Goal: Task Accomplishment & Management: Manage account settings

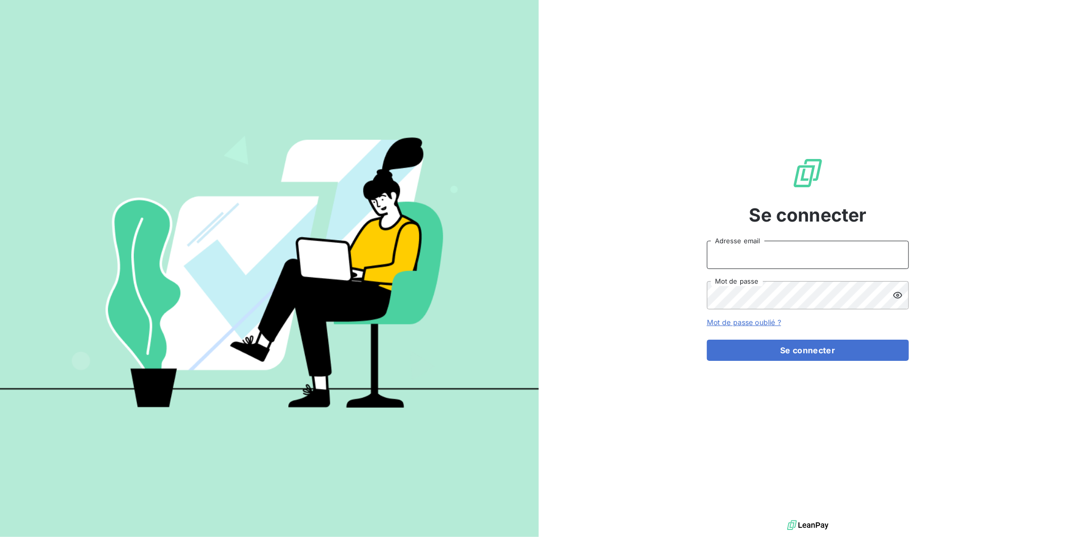
click at [756, 259] on input "Adresse email" at bounding box center [808, 255] width 202 height 28
type input "[PERSON_NAME][EMAIL_ADDRESS][DOMAIN_NAME]"
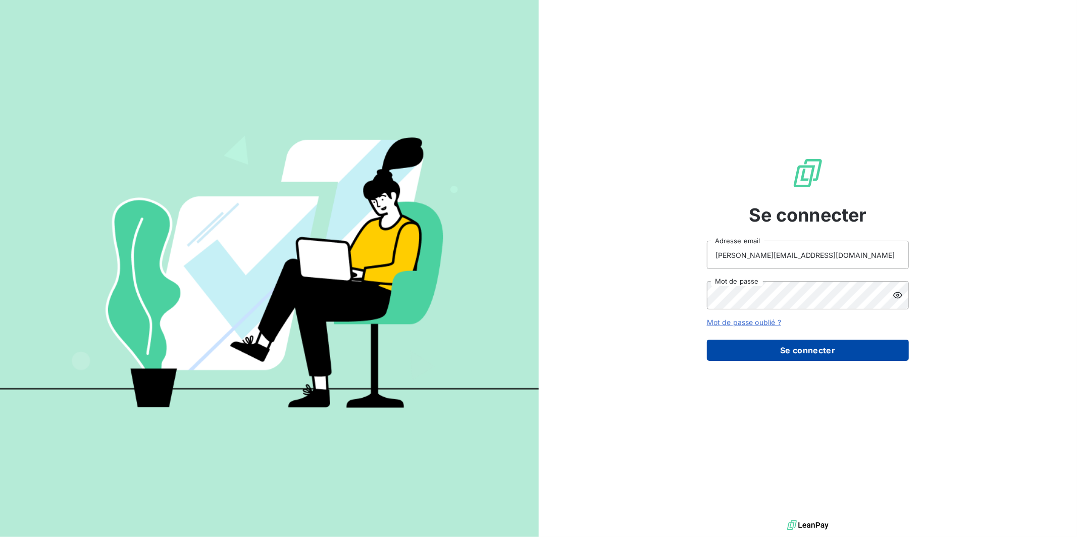
click at [802, 350] on button "Se connecter" at bounding box center [808, 350] width 202 height 21
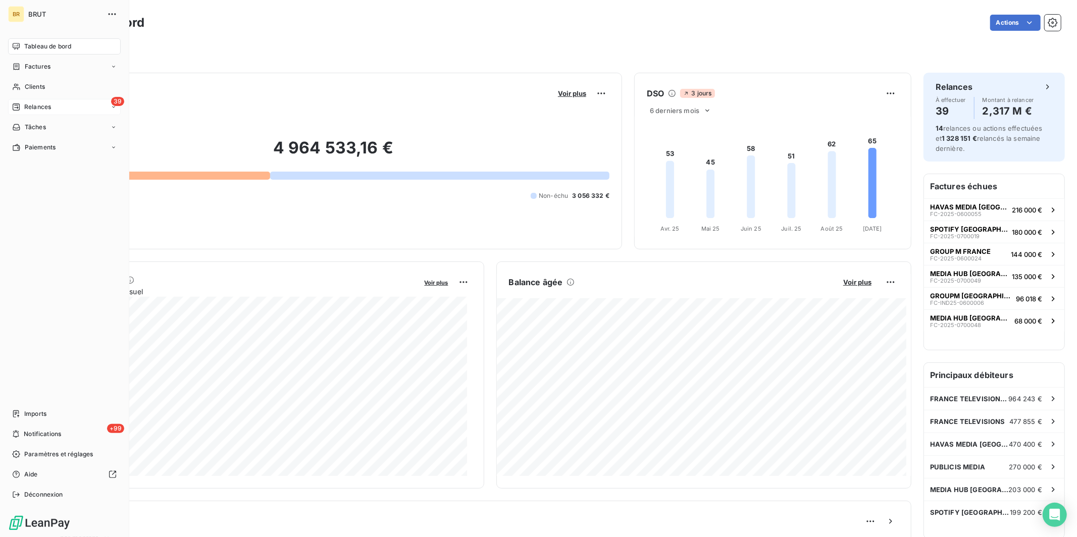
click at [36, 108] on span "Relances" at bounding box center [37, 106] width 27 height 9
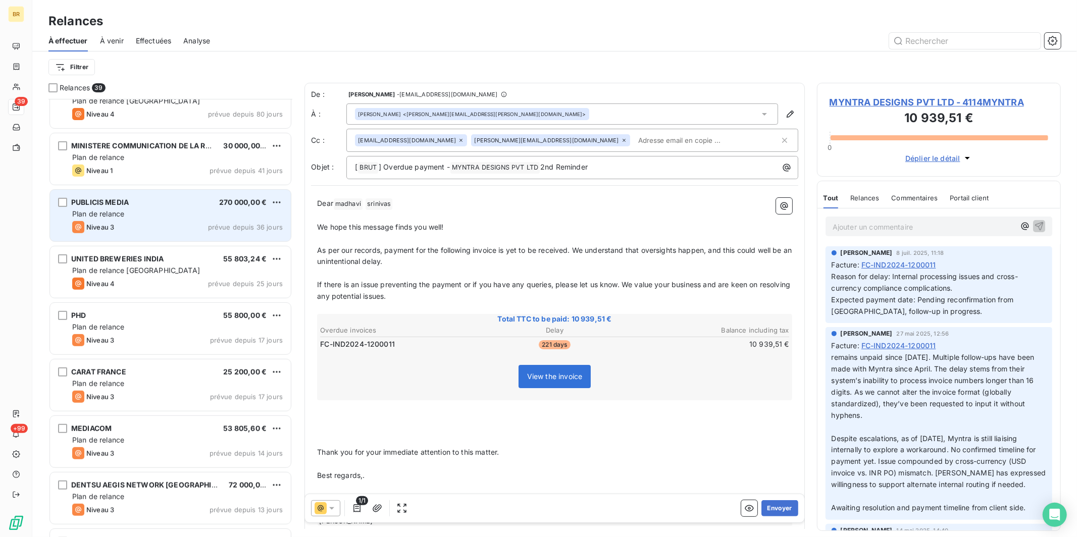
scroll to position [372, 0]
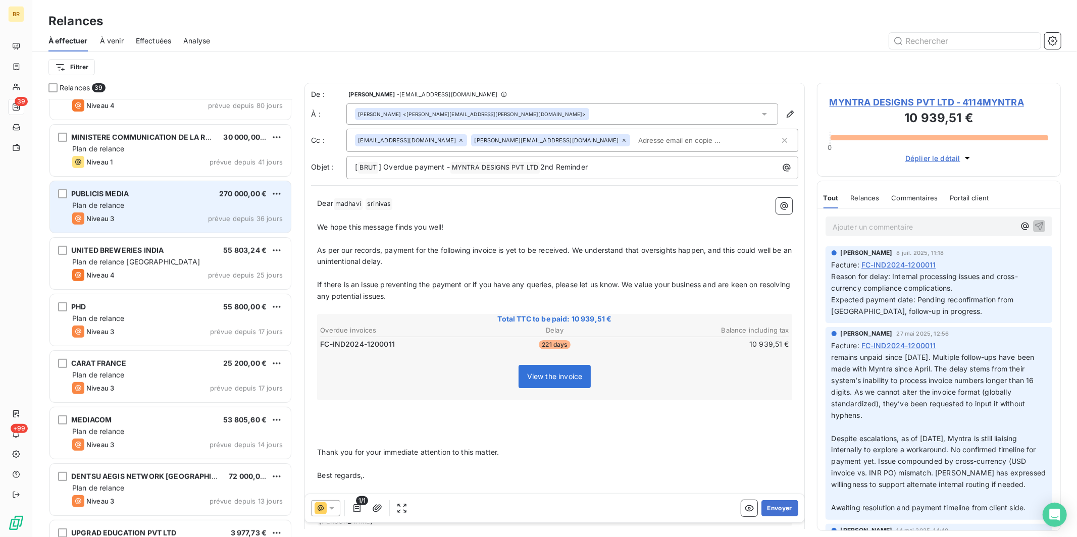
click at [256, 235] on div "CLANIFY MEDIA 7 222,00 € Plan de relance India Niveau 4 prévue depuis 80 jours …" at bounding box center [170, 318] width 244 height 438
click at [244, 212] on div "Niveau 3 prévue depuis 36 jours" at bounding box center [177, 218] width 210 height 12
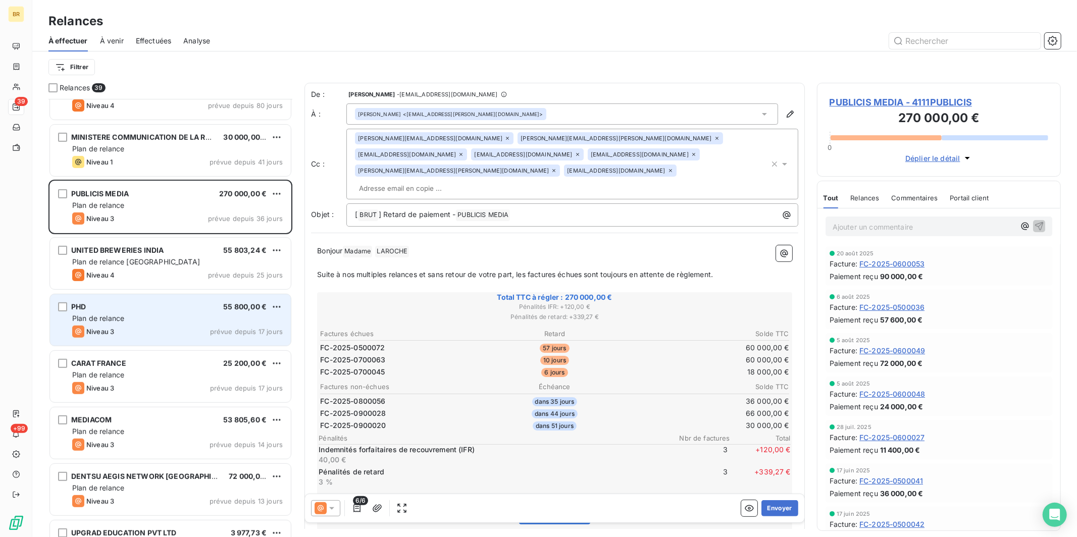
click at [145, 310] on div "PHD 55 800,00 €" at bounding box center [177, 306] width 210 height 9
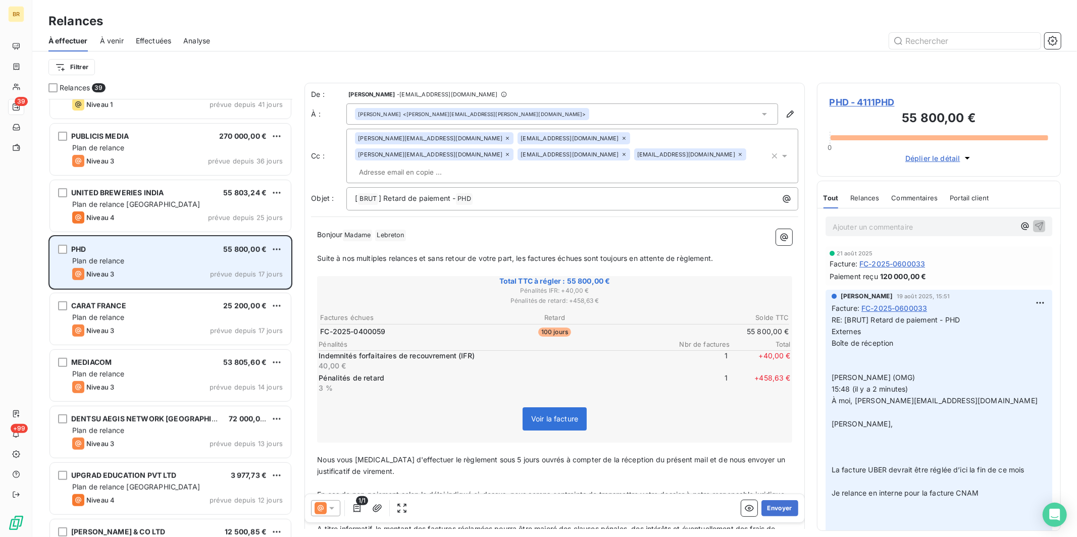
scroll to position [440, 0]
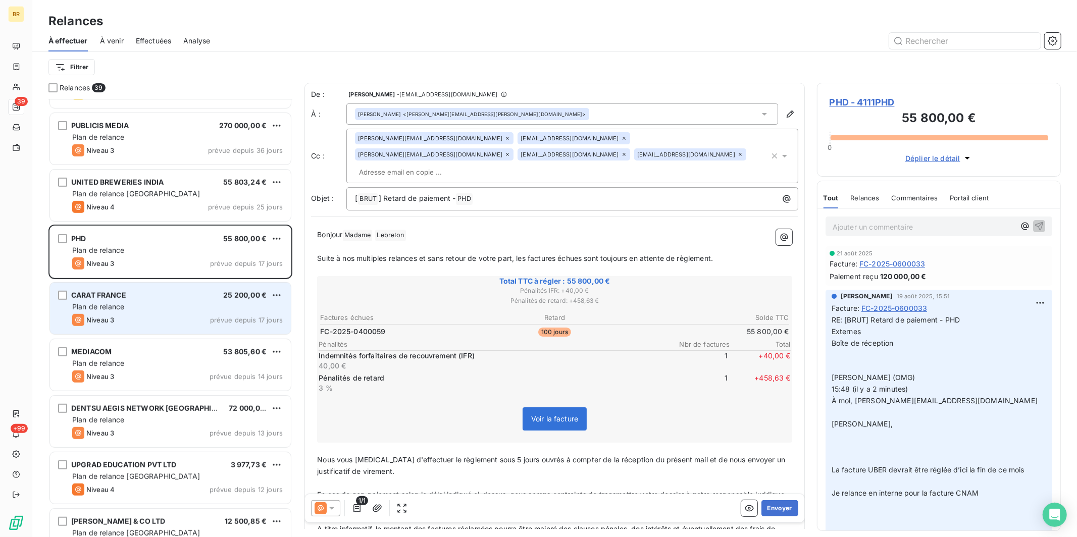
click at [185, 300] on div "CARAT FRANCE 25 200,00 € Plan de relance Niveau 3 prévue depuis 17 jours" at bounding box center [170, 308] width 241 height 51
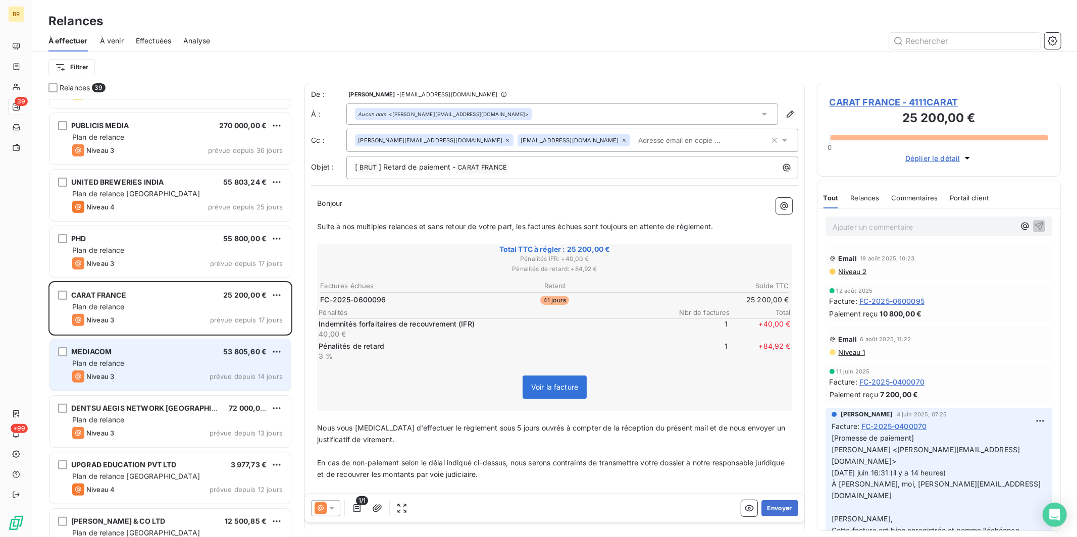
click at [112, 351] on div "MEDIACOM 53 805,60 €" at bounding box center [177, 351] width 210 height 9
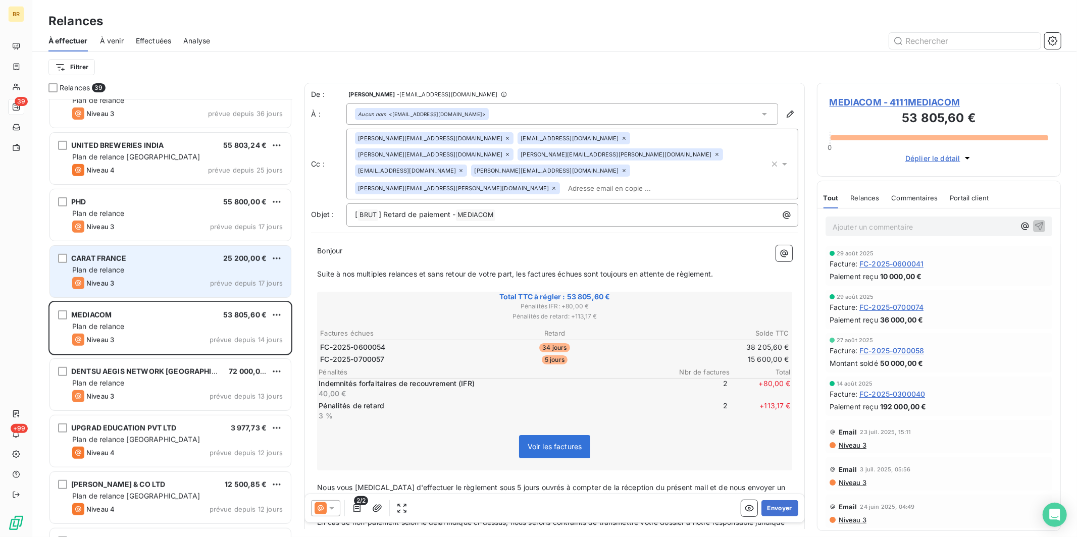
scroll to position [477, 0]
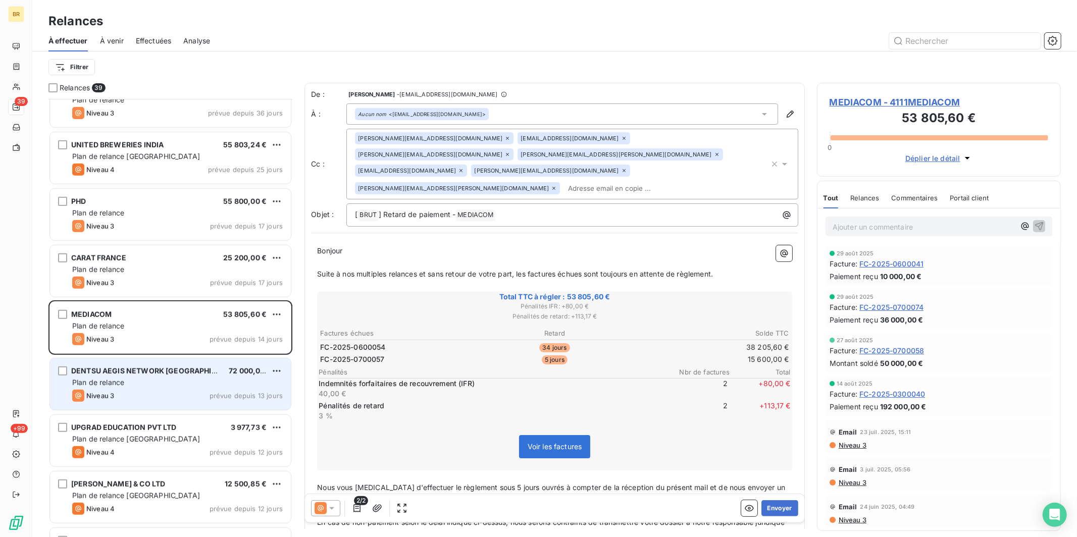
click at [139, 378] on div "Plan de relance" at bounding box center [177, 383] width 210 height 10
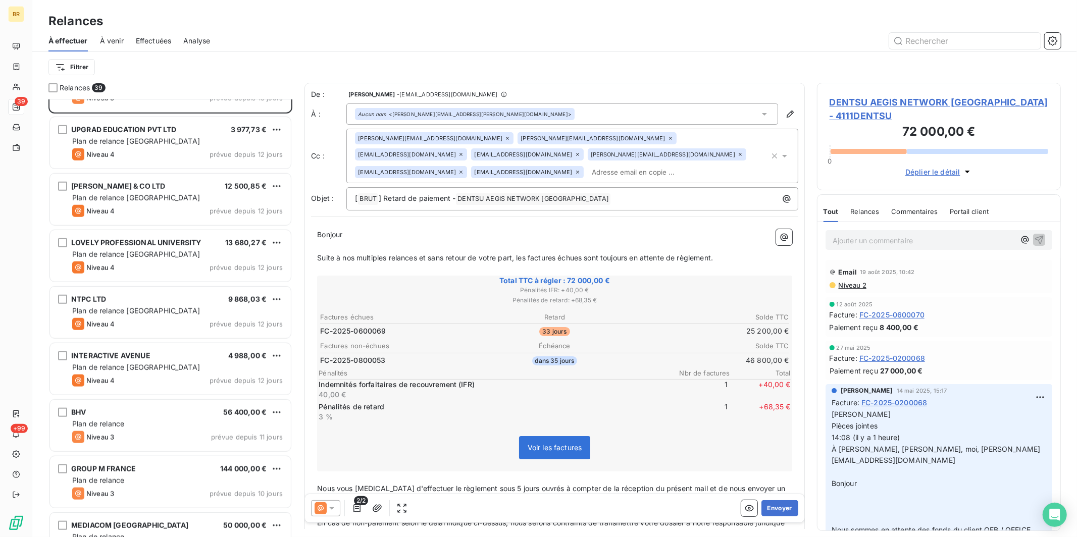
scroll to position [779, 0]
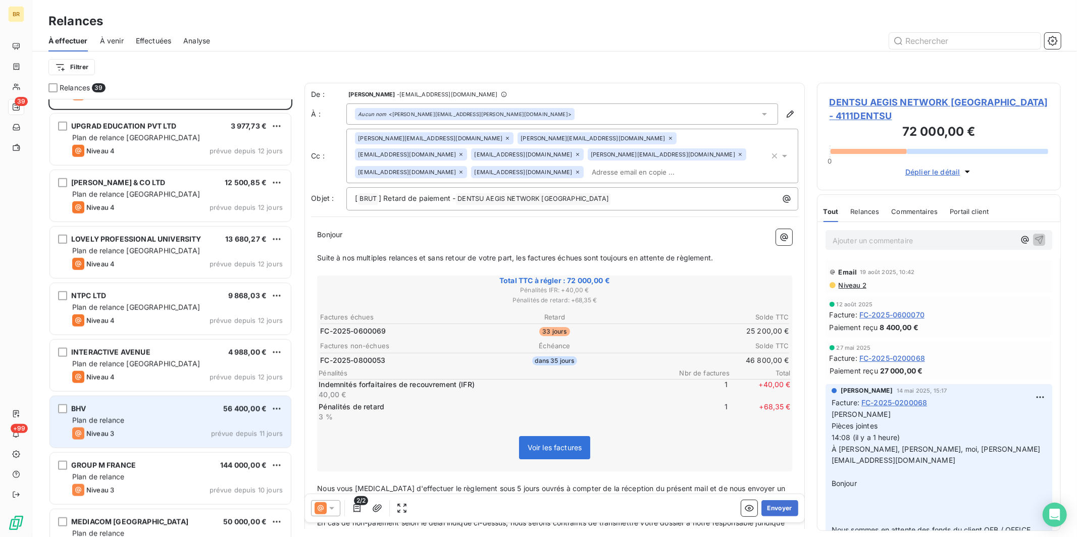
click at [99, 416] on span "Plan de relance" at bounding box center [98, 420] width 52 height 9
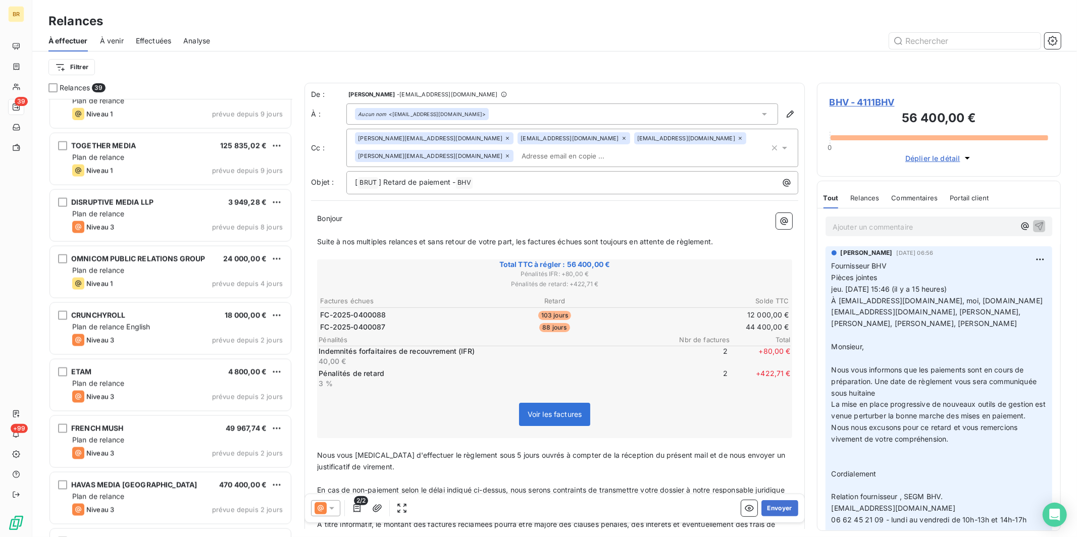
scroll to position [1213, 0]
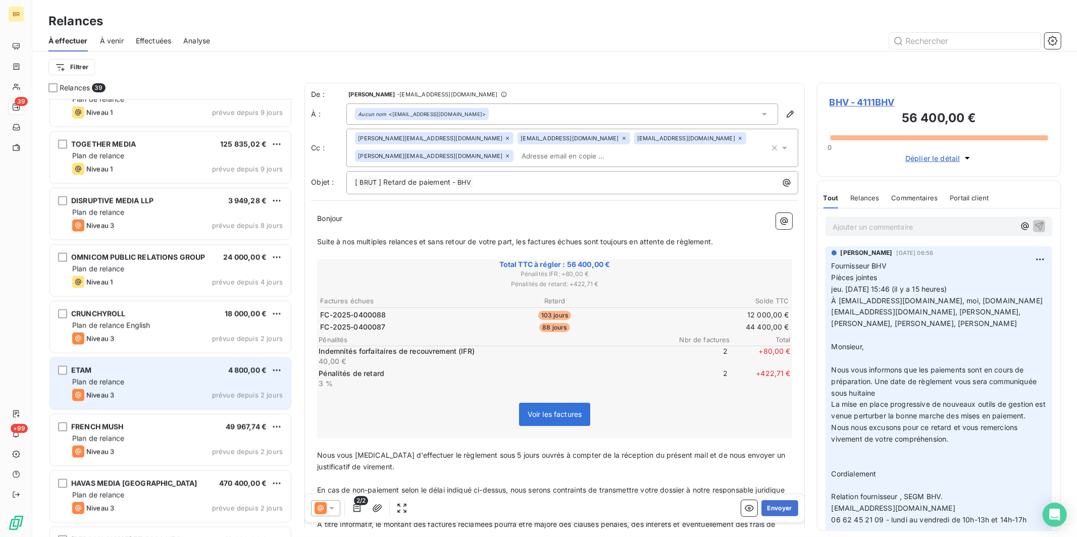
click at [142, 358] on div "ETAM 4 800,00 € Plan de relance Niveau 3 prévue depuis 2 jours" at bounding box center [170, 383] width 241 height 51
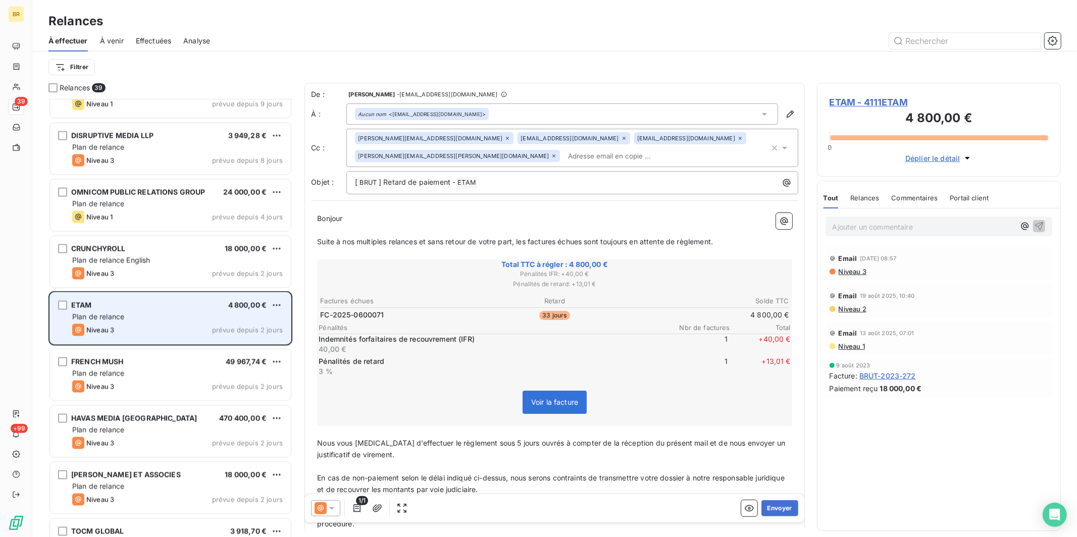
scroll to position [1279, 0]
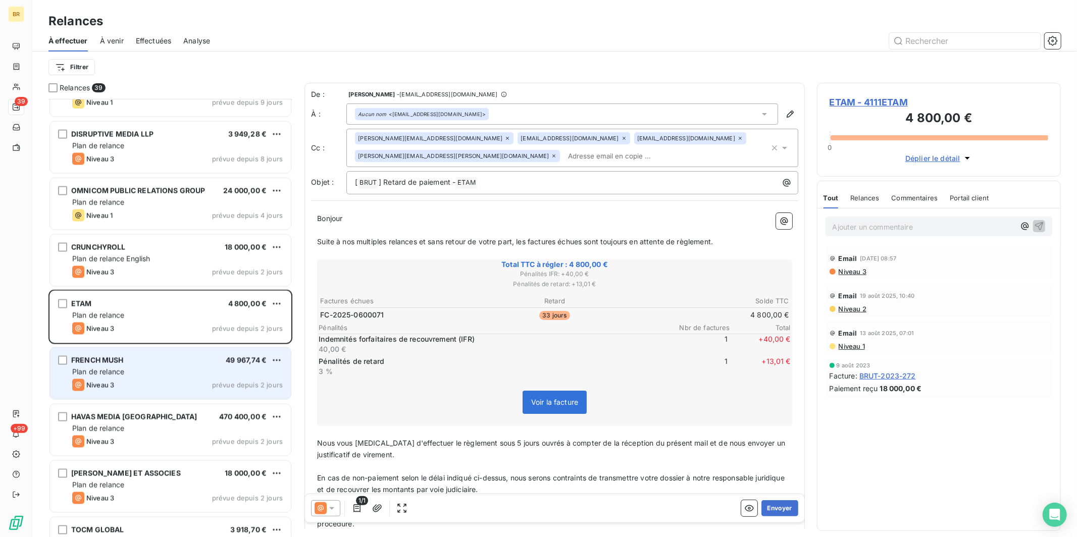
click at [139, 369] on div "Plan de relance" at bounding box center [177, 372] width 210 height 10
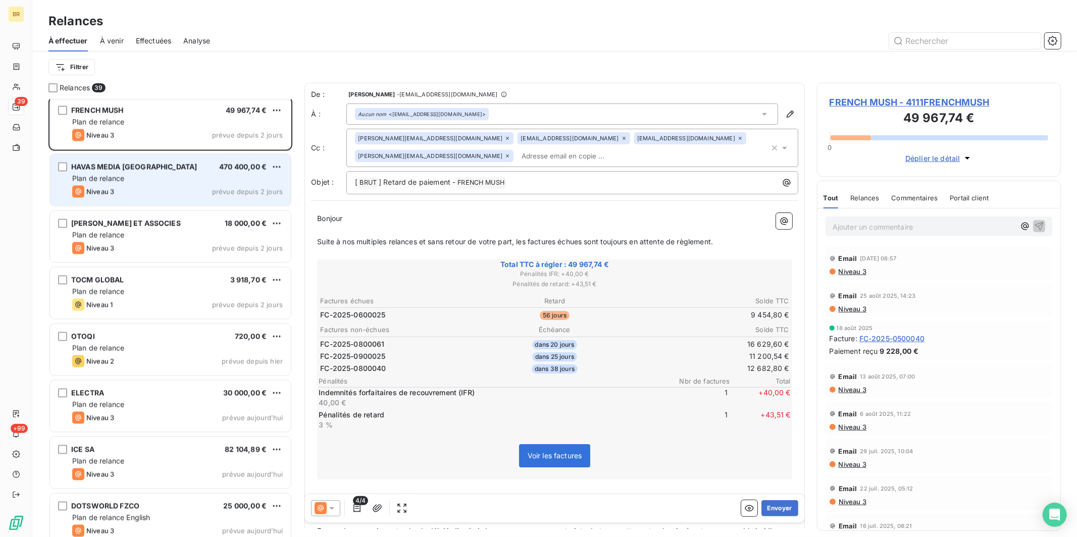
scroll to position [1533, 0]
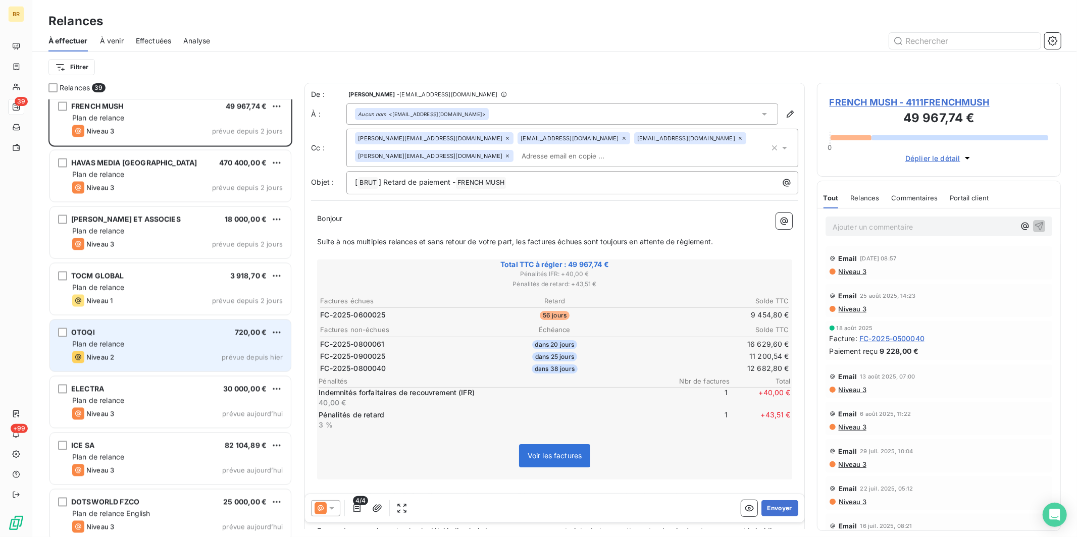
click at [172, 331] on div "OTOQI 720,00 €" at bounding box center [177, 332] width 210 height 9
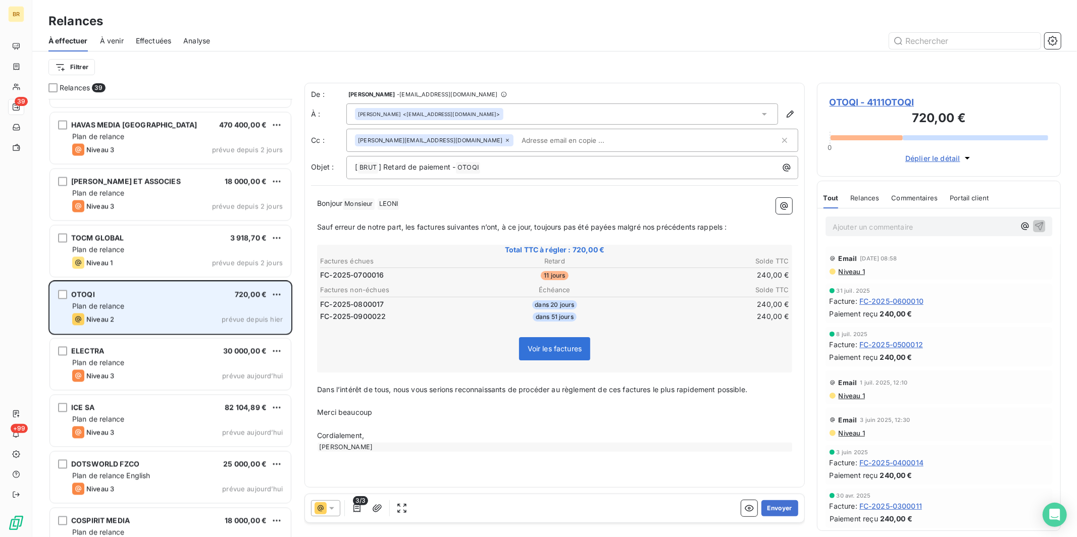
scroll to position [1587, 0]
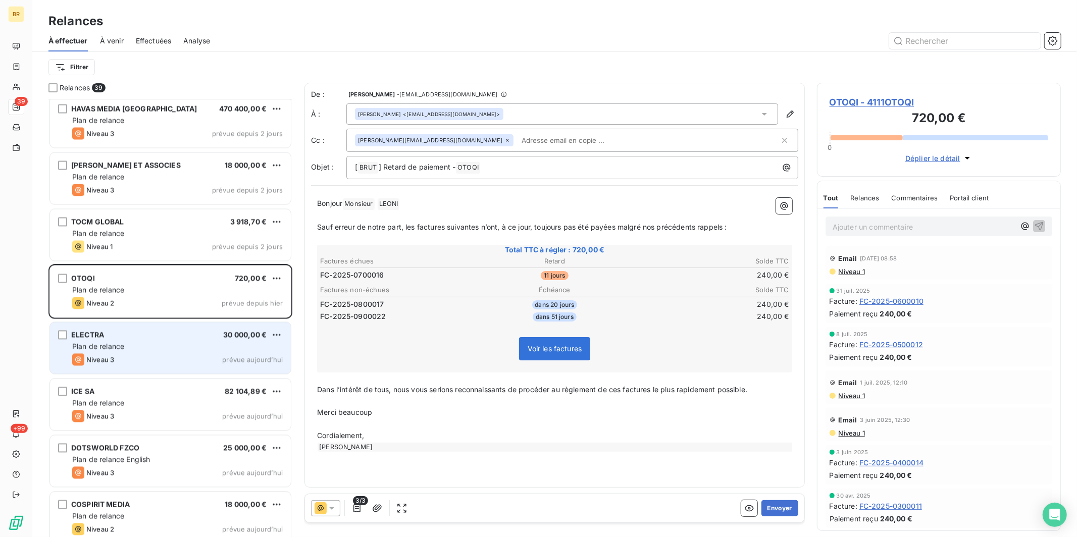
click at [166, 327] on div "ELECTRA 30 000,00 € Plan de relance Niveau 3 prévue aujourd’hui" at bounding box center [170, 347] width 241 height 51
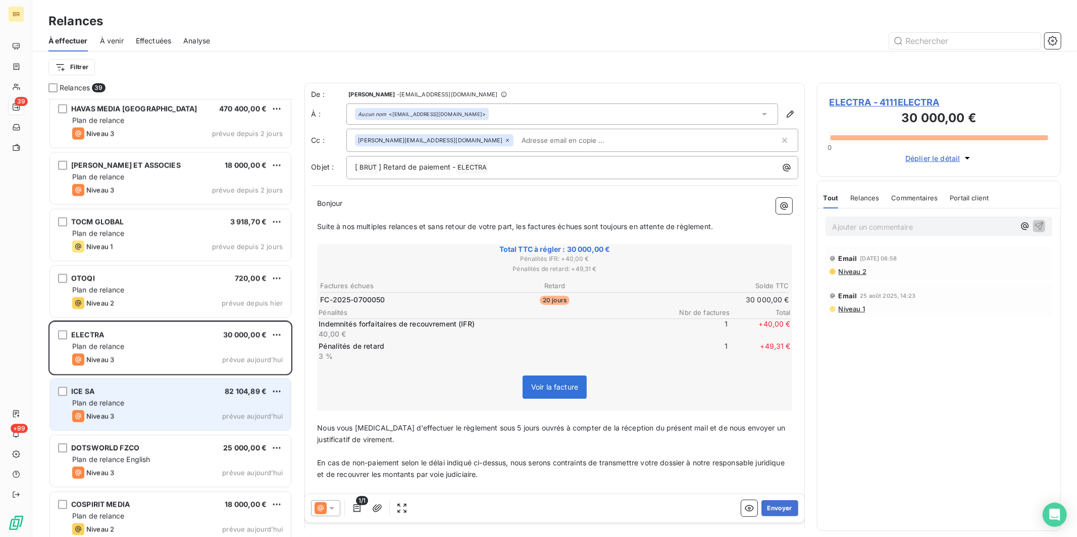
click at [136, 405] on div "Plan de relance" at bounding box center [177, 403] width 210 height 10
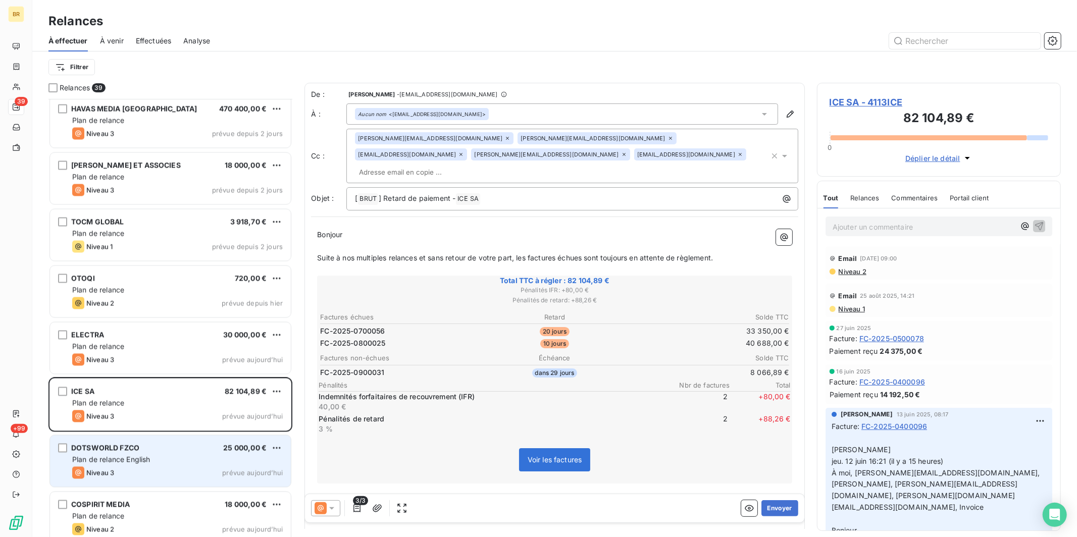
click at [148, 450] on div "DOTSWORLD FZCO 25 000,00 €" at bounding box center [177, 448] width 210 height 9
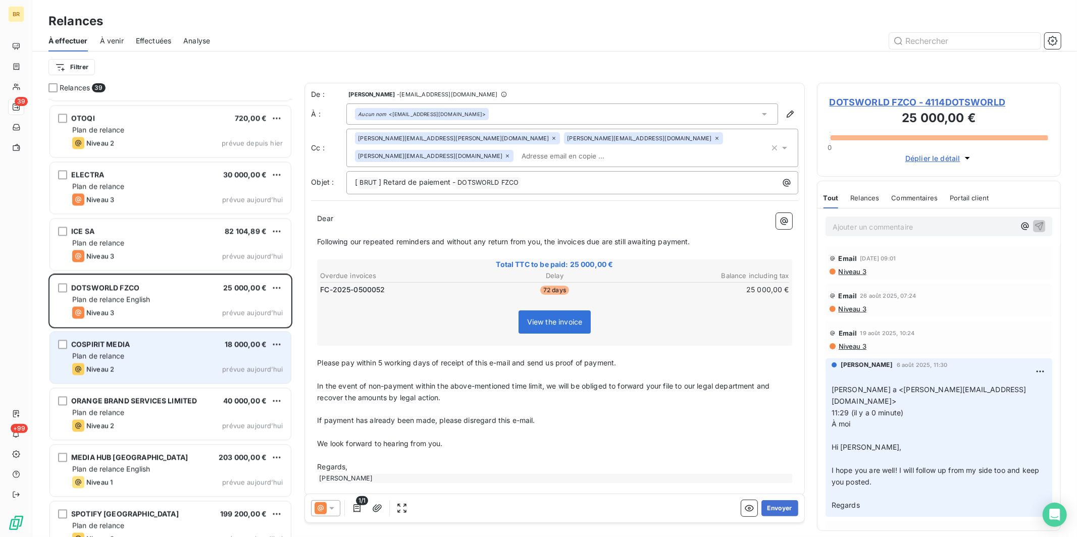
scroll to position [1750, 0]
click at [164, 357] on div "Plan de relance" at bounding box center [177, 354] width 210 height 10
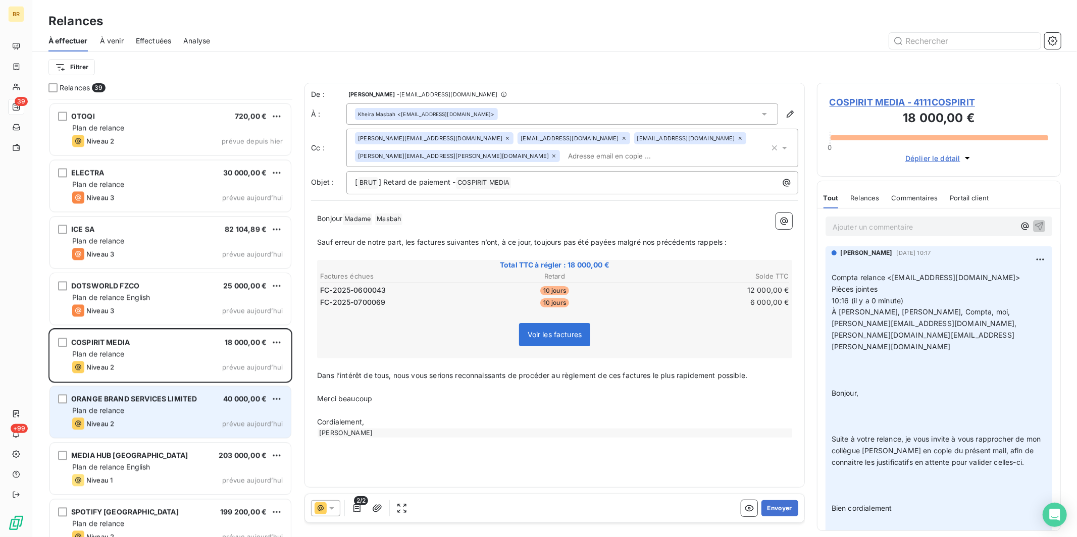
click at [123, 410] on span "Plan de relance" at bounding box center [98, 410] width 52 height 9
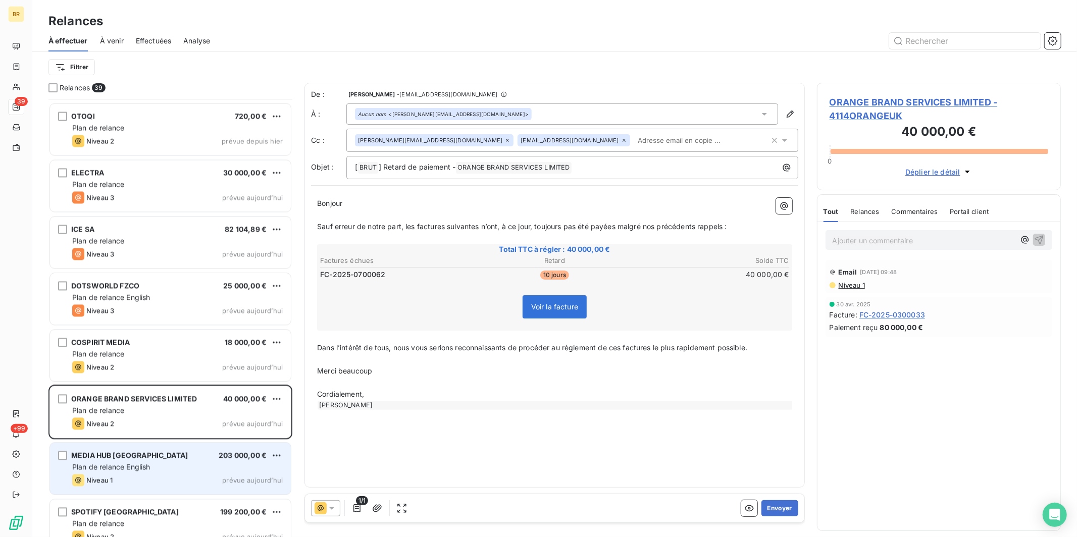
click at [125, 455] on div "MEDIA HUB UK 203 000,00 €" at bounding box center [177, 455] width 210 height 9
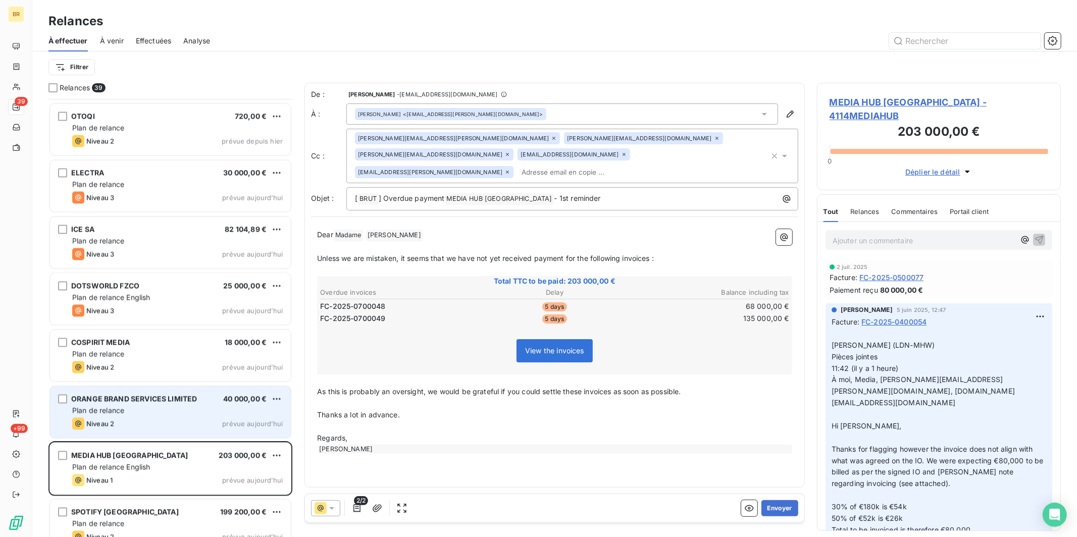
scroll to position [1767, 0]
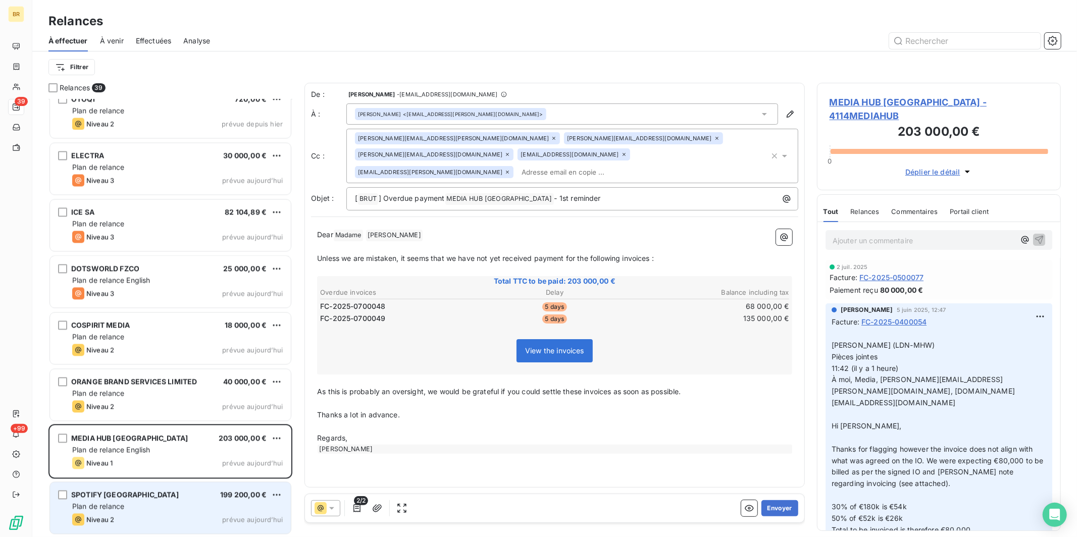
click at [140, 511] on div "SPOTIFY FRANCE 199 200,00 € Plan de relance Niveau 2 prévue aujourd’hui" at bounding box center [170, 507] width 241 height 51
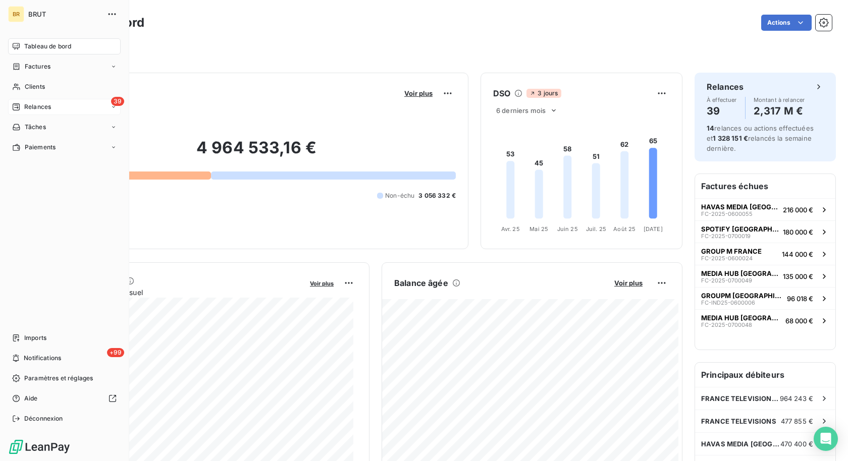
click at [31, 110] on span "Relances" at bounding box center [37, 106] width 27 height 9
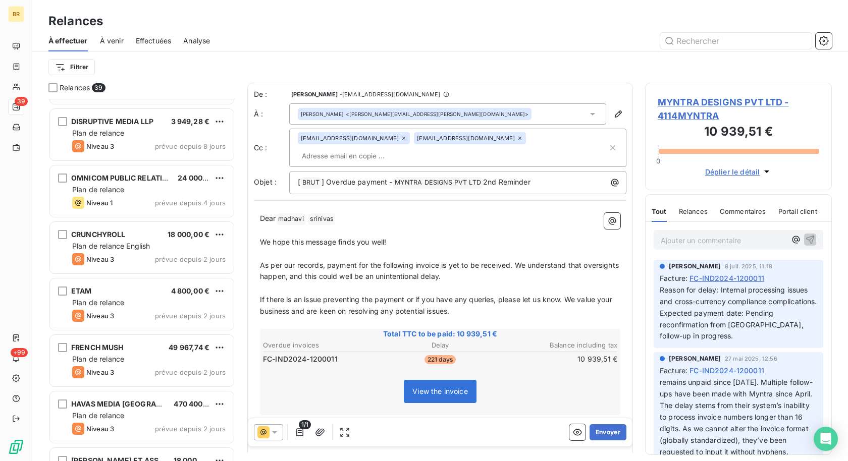
scroll to position [1286, 0]
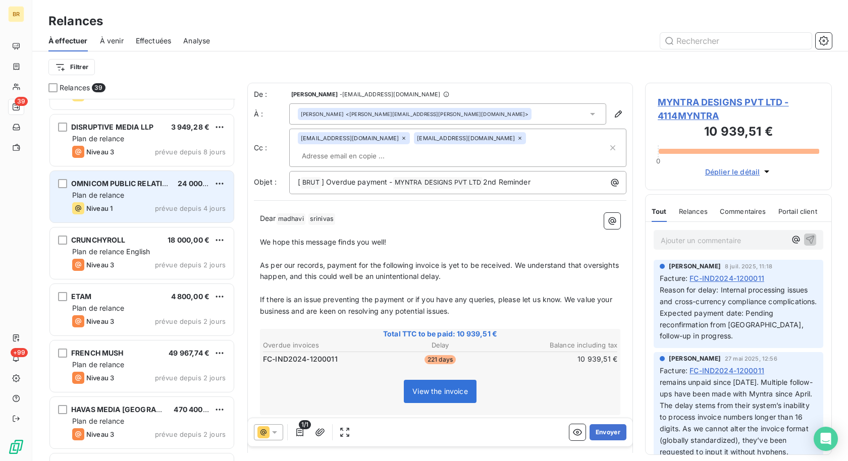
click at [151, 189] on div "OMNICOM PUBLIC RELATIONS GROUP 24 000,00 € Plan de relance Niveau 1 prévue depu…" at bounding box center [142, 196] width 184 height 51
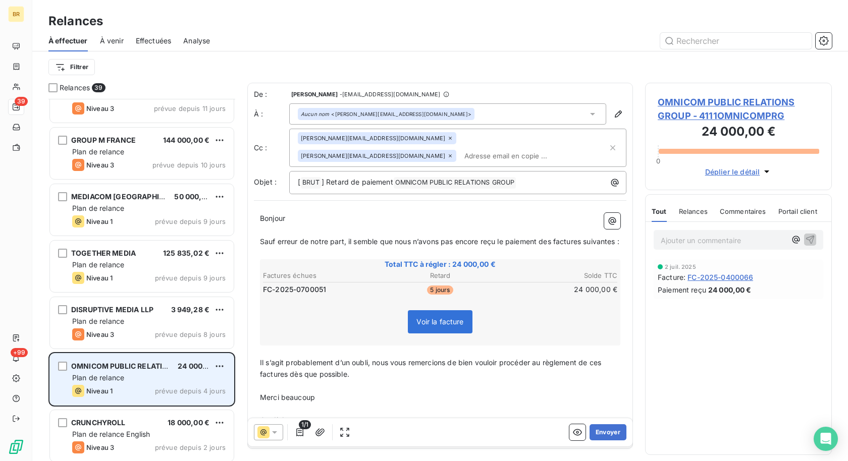
scroll to position [1095, 0]
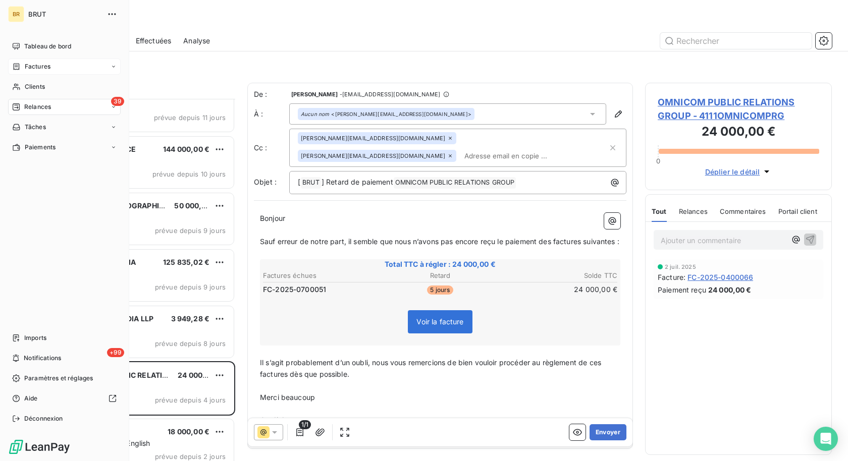
click at [48, 67] on span "Factures" at bounding box center [38, 66] width 26 height 9
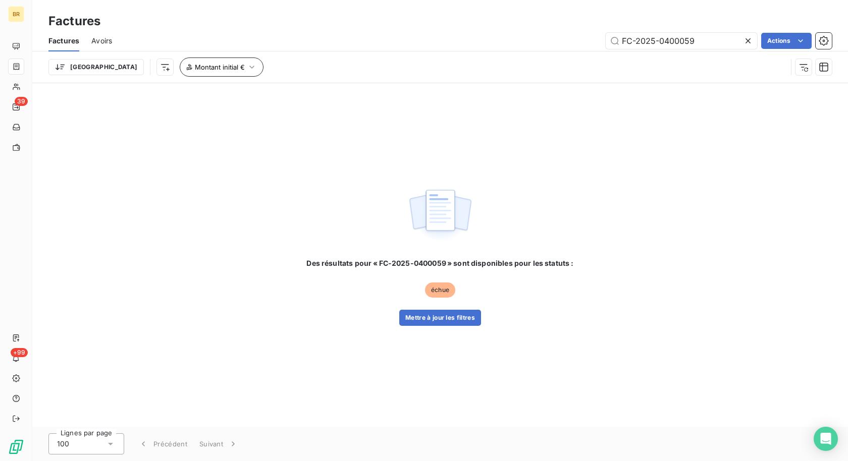
type input "FC-2025-0400059"
click at [195, 69] on span "Montant initial €" at bounding box center [220, 67] width 50 height 8
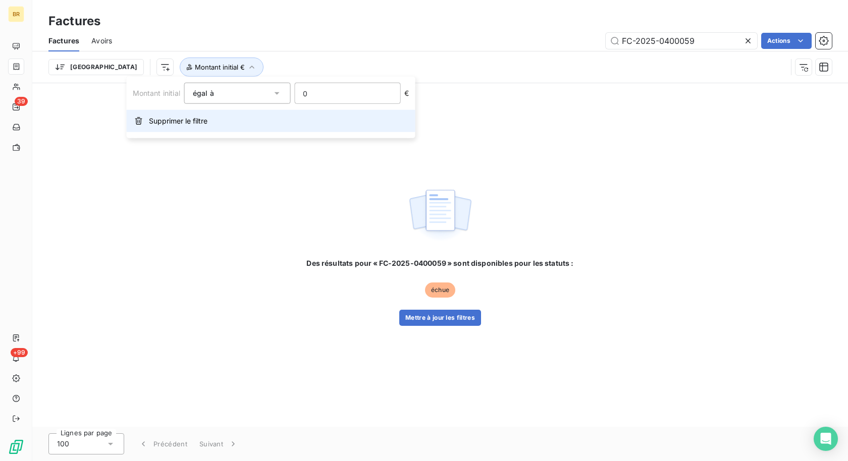
click at [171, 115] on button "Supprimer le filtre" at bounding box center [271, 121] width 289 height 22
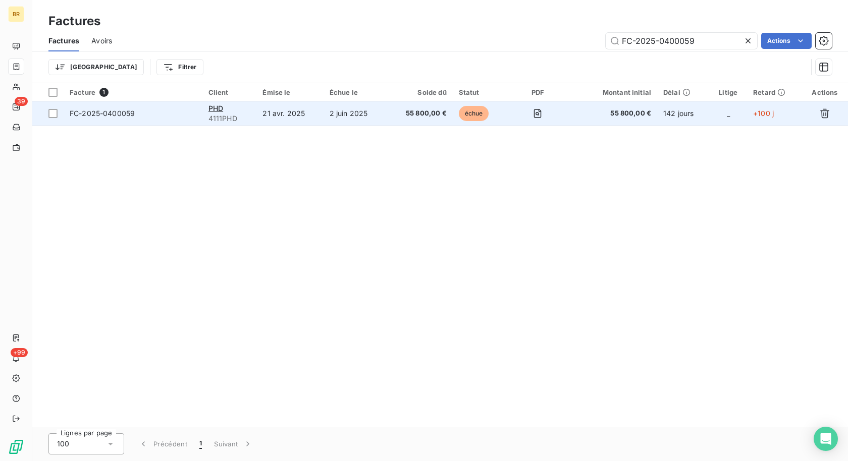
click at [335, 115] on td "2 juin 2025" at bounding box center [356, 113] width 65 height 24
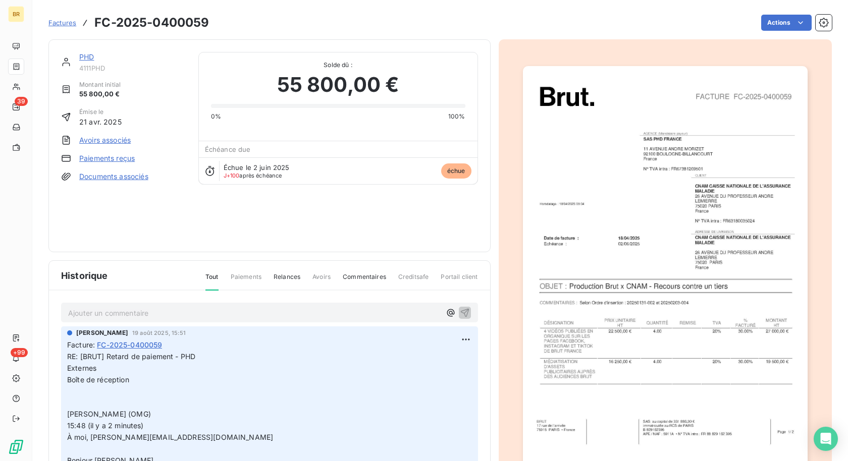
click at [214, 307] on p "Ajouter un commentaire ﻿" at bounding box center [254, 313] width 372 height 13
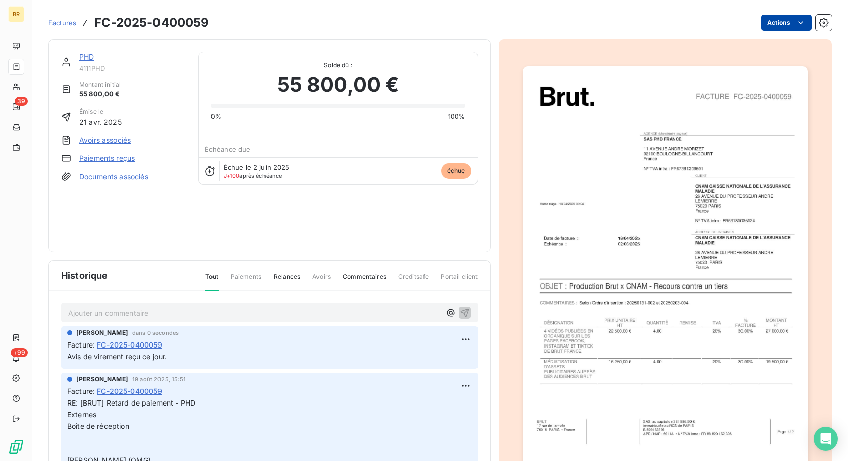
click at [778, 21] on html "BR 39 +99 Factures FC-2025-0400059 Actions PHD 4111PHD Montant initial 55 800,0…" at bounding box center [424, 230] width 848 height 461
click at [92, 55] on html "BR 39 +99 Factures FC-2025-0400059 Actions PHD 4111PHD Montant initial 55 800,0…" at bounding box center [424, 230] width 848 height 461
click at [85, 55] on link "PHD" at bounding box center [86, 56] width 15 height 9
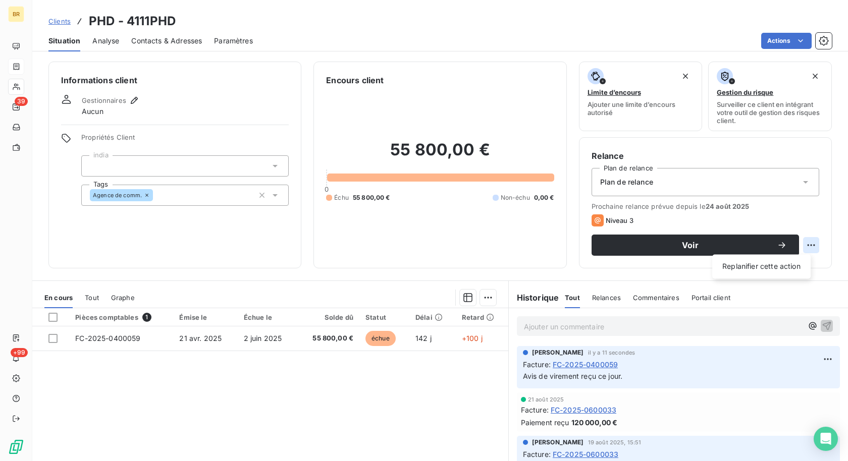
click at [798, 244] on html "BR 39 +99 Clients PHD - 4111PHD Situation Analyse Contacts & Adresses Paramètre…" at bounding box center [424, 230] width 848 height 461
click at [764, 266] on div "Replanifier cette action" at bounding box center [761, 266] width 90 height 16
select select "8"
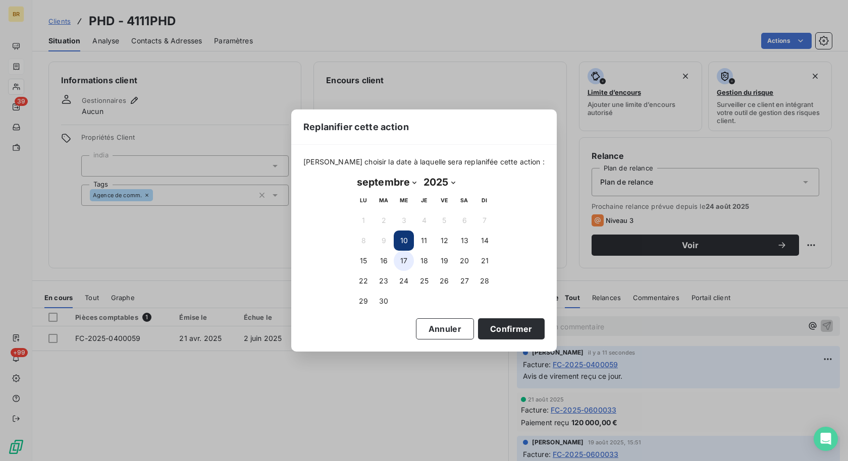
click at [400, 262] on button "17" at bounding box center [404, 261] width 20 height 20
click at [496, 328] on button "Confirmer" at bounding box center [511, 328] width 67 height 21
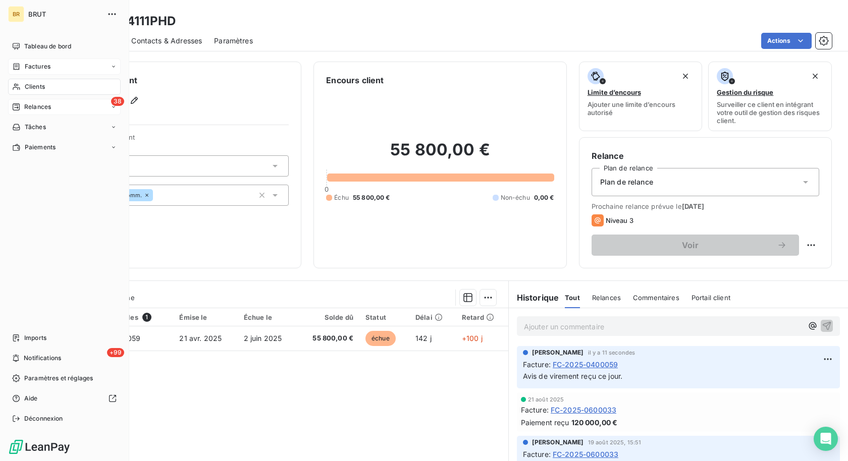
click at [44, 104] on span "Relances" at bounding box center [37, 106] width 27 height 9
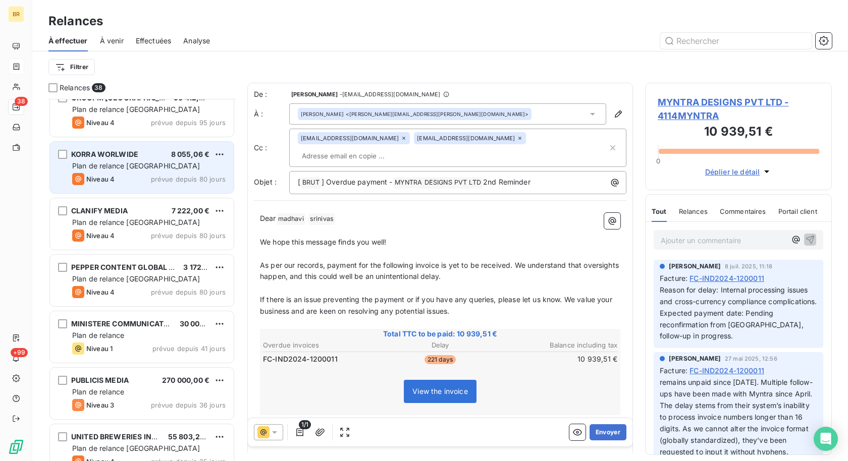
scroll to position [237, 0]
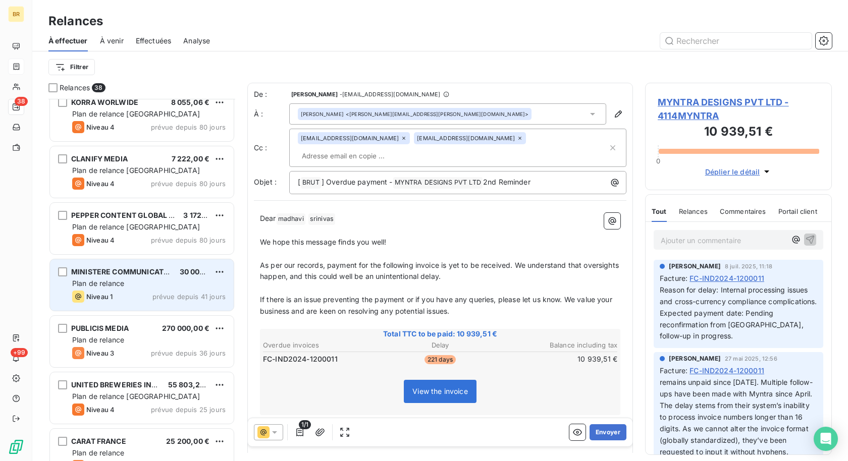
click at [150, 280] on div "Plan de relance" at bounding box center [148, 284] width 153 height 10
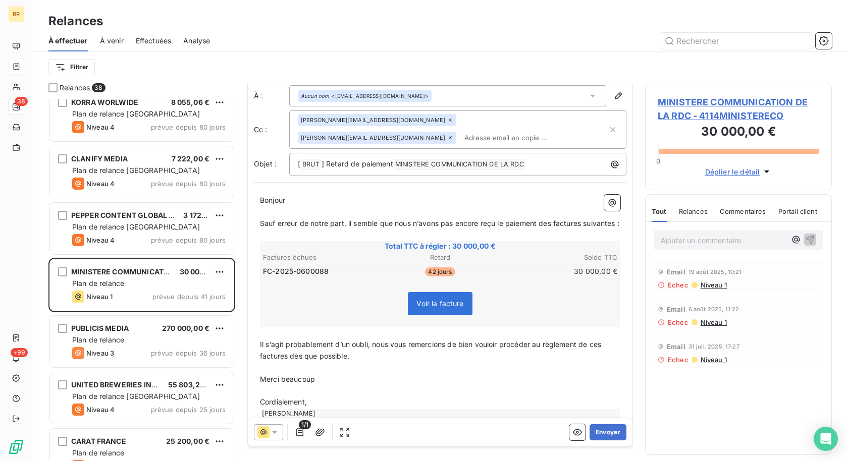
scroll to position [73, 0]
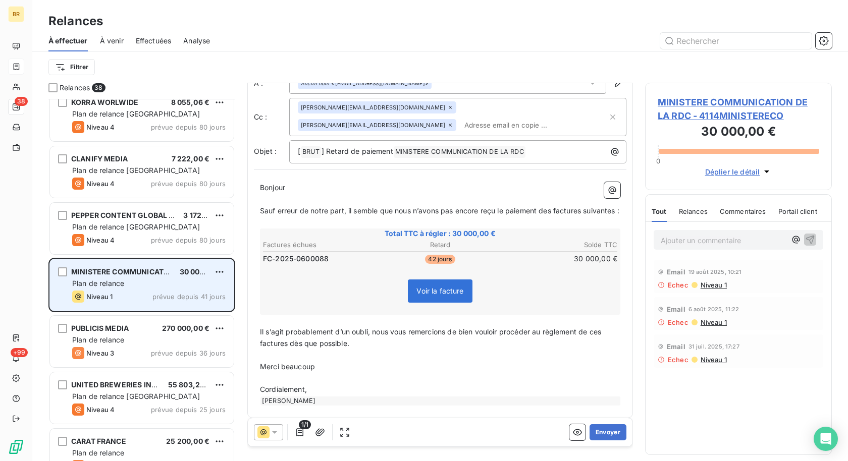
click at [179, 277] on div "MINISTERE COMMUNICATION DE LA RDC 30 000,00 € Plan de relance Niveau 1 prévue d…" at bounding box center [142, 284] width 184 height 51
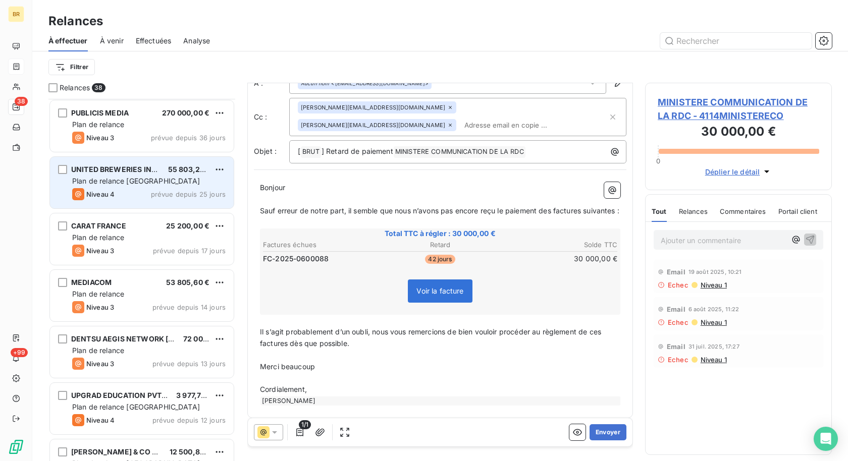
scroll to position [463, 0]
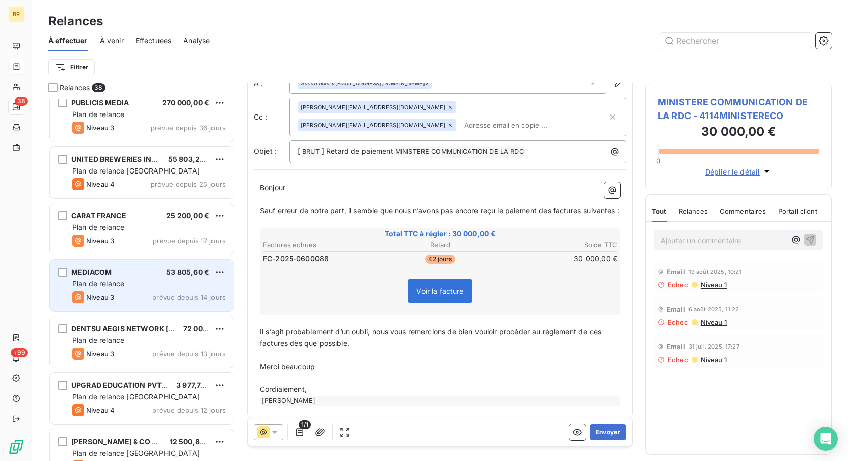
click at [131, 290] on div "MEDIACOM 53 805,60 € Plan de relance Niveau 3 prévue depuis 14 jours" at bounding box center [142, 285] width 184 height 51
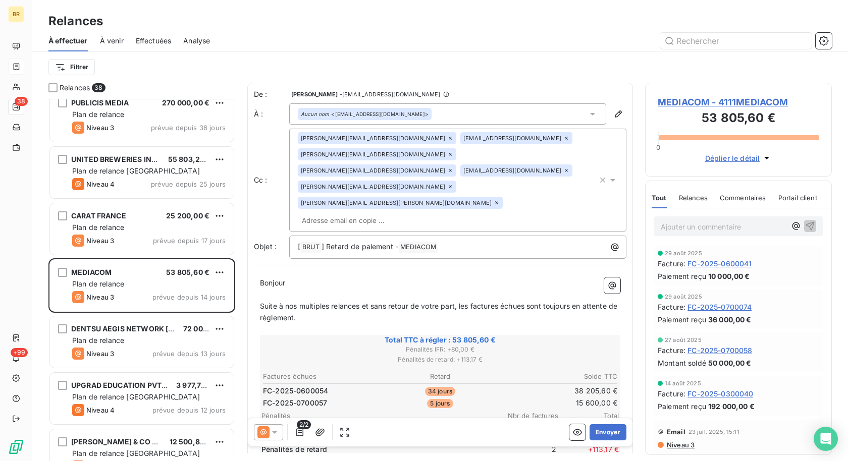
click at [395, 112] on div "Aucun nom <comptabo@groupm.com>" at bounding box center [365, 114] width 128 height 7
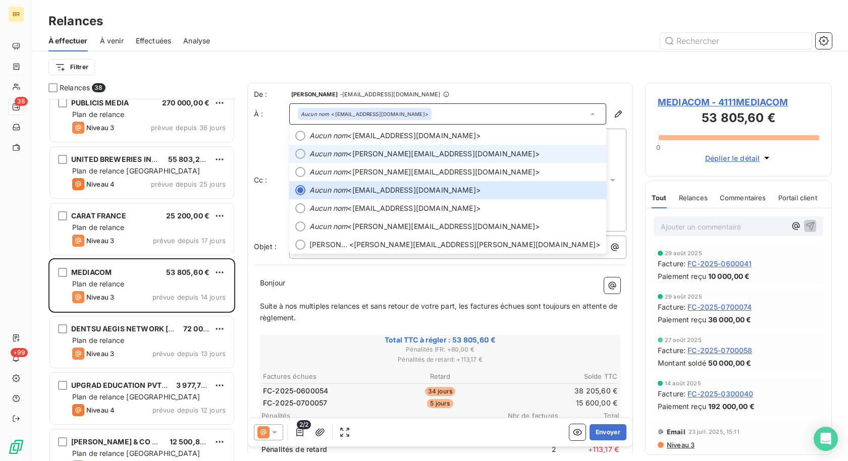
click at [366, 152] on span "Aucun nom <kristelle.agnesotti@groupm.com>" at bounding box center [454, 154] width 291 height 10
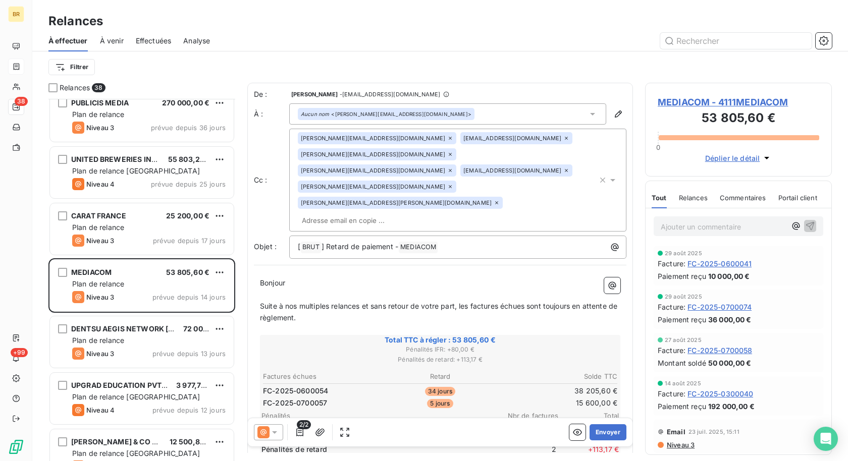
click at [452, 153] on icon at bounding box center [450, 154] width 3 height 3
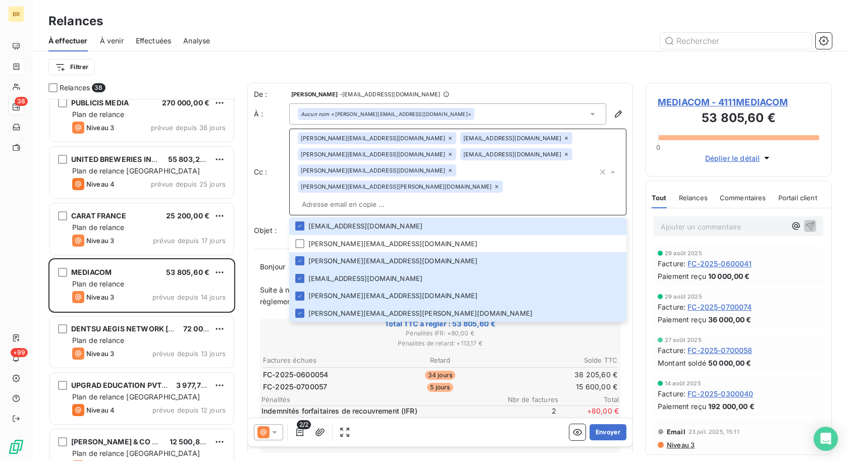
click at [468, 57] on div "Filtrer" at bounding box center [439, 66] width 783 height 31
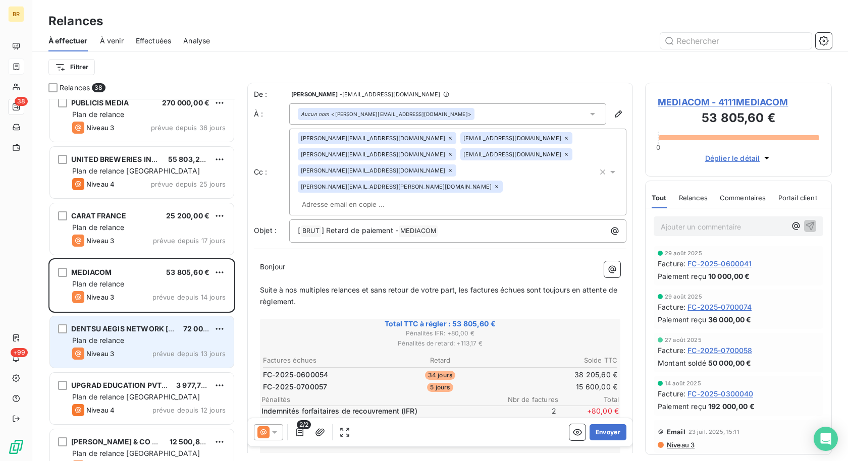
click at [114, 323] on div "DENTSU AEGIS NETWORK FRANCE 72 000,00 € Plan de relance Niveau 3 prévue depuis …" at bounding box center [142, 341] width 184 height 51
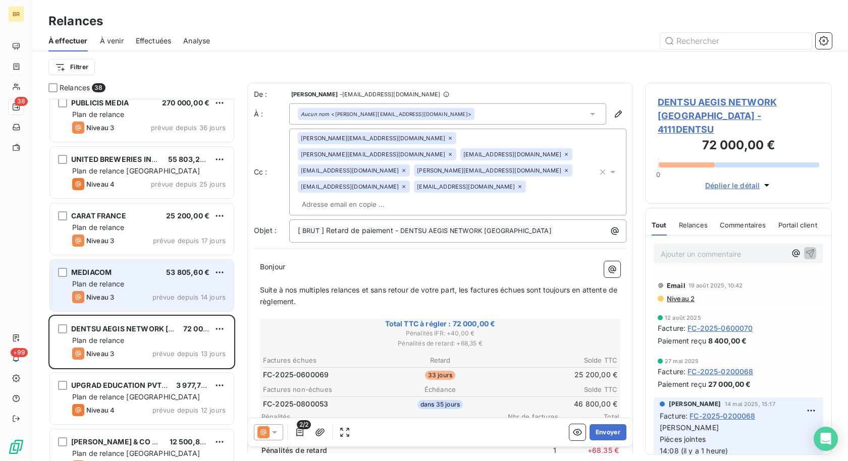
click at [131, 276] on div "MEDIACOM 53 805,60 €" at bounding box center [148, 272] width 153 height 9
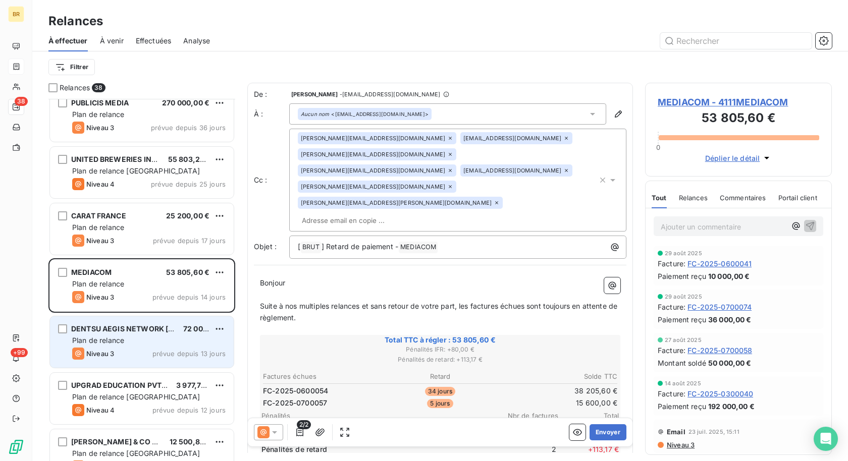
click at [136, 337] on div "Plan de relance" at bounding box center [148, 341] width 153 height 10
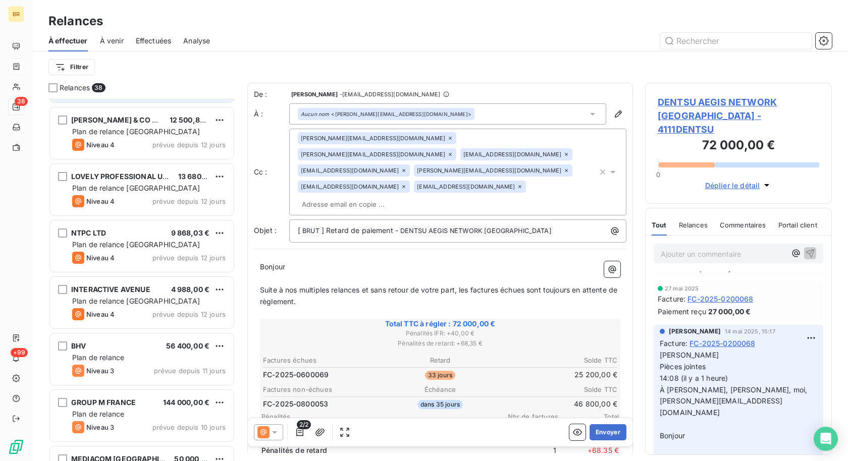
scroll to position [819, 0]
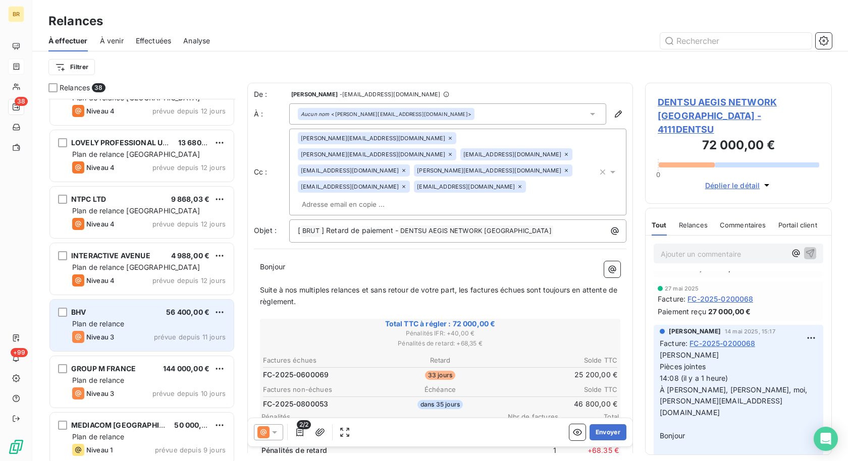
click at [131, 322] on div "Plan de relance" at bounding box center [148, 324] width 153 height 10
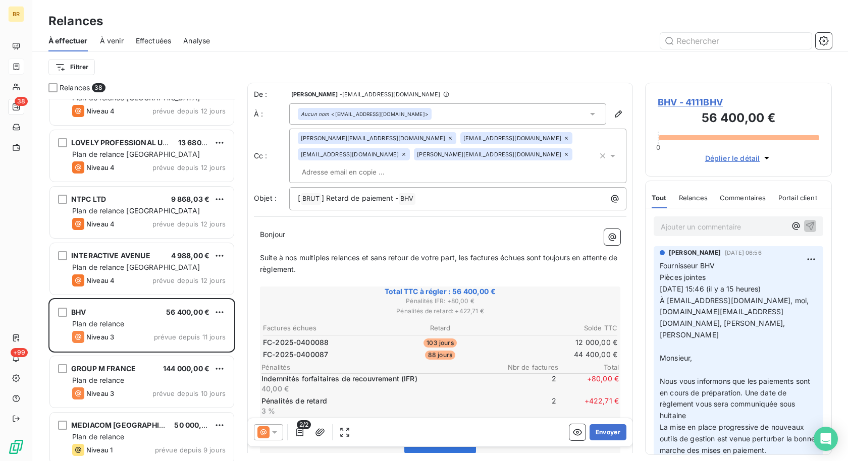
click at [702, 230] on p "Ajouter un commentaire ﻿" at bounding box center [723, 227] width 125 height 13
click at [696, 102] on span "BHV - 4111BHV" at bounding box center [739, 102] width 162 height 14
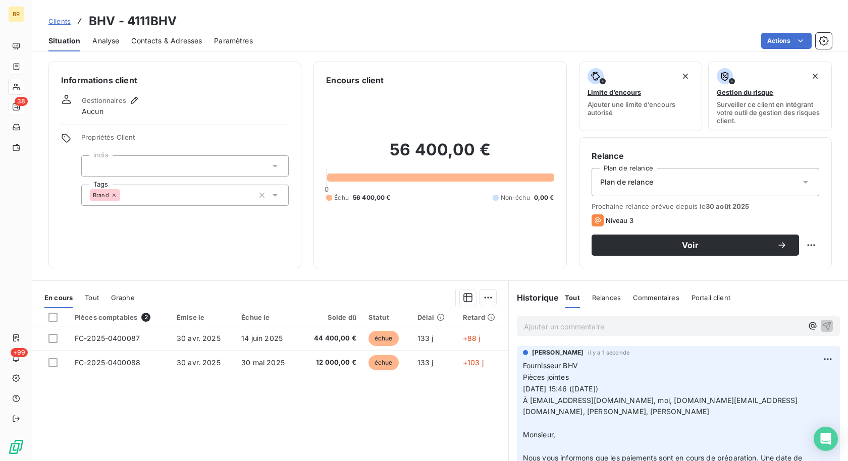
click at [803, 244] on html "BR 38 +99 Clients BHV - 4111BHV Situation Analyse Contacts & Adresses Paramètre…" at bounding box center [424, 230] width 848 height 461
click at [767, 266] on div "Replanifier cette action" at bounding box center [761, 266] width 90 height 16
select select "8"
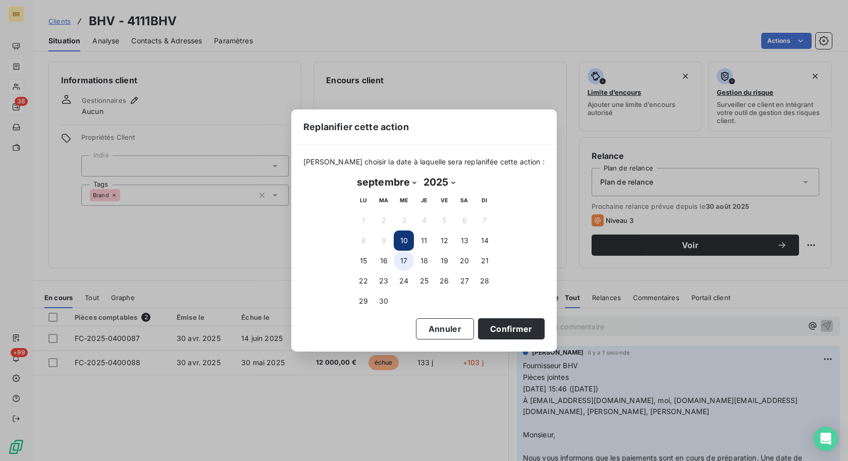
click at [401, 257] on button "17" at bounding box center [404, 261] width 20 height 20
click at [493, 328] on button "Confirmer" at bounding box center [511, 328] width 67 height 21
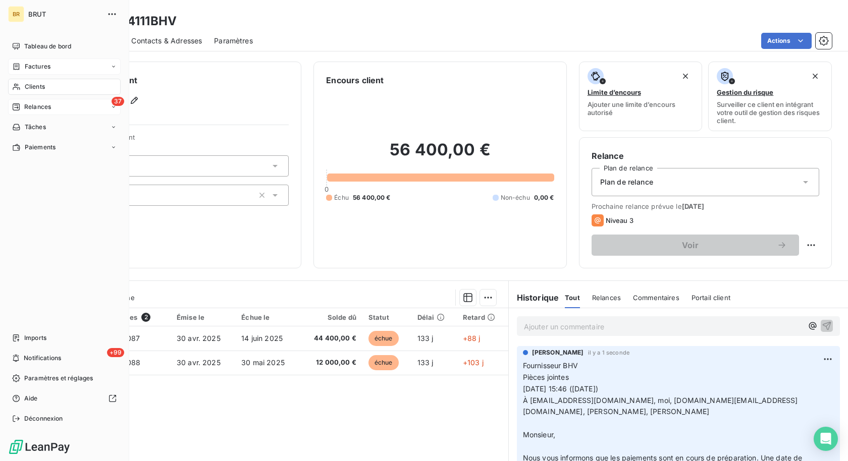
click at [44, 106] on span "Relances" at bounding box center [37, 106] width 27 height 9
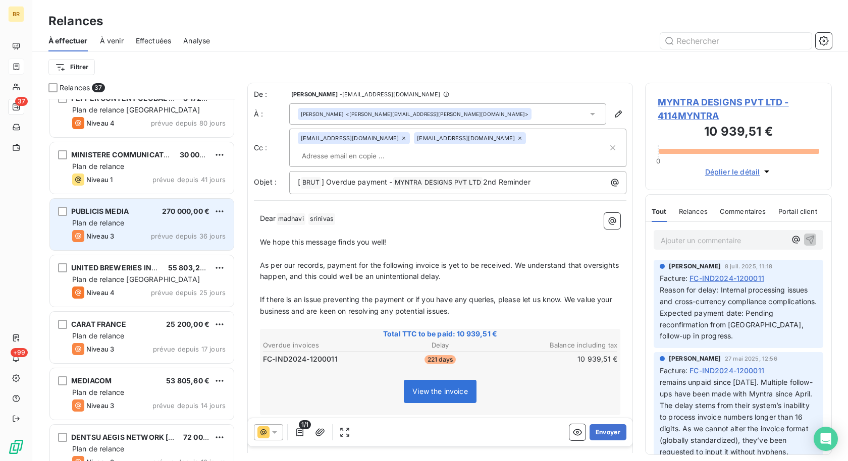
scroll to position [356, 0]
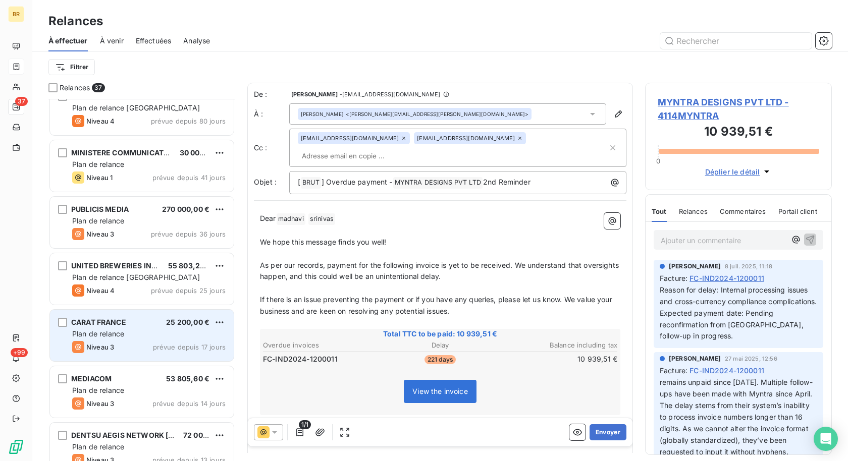
click at [122, 327] on div "CARAT FRANCE 25 200,00 € Plan de relance Niveau 3 prévue depuis 17 jours" at bounding box center [142, 335] width 184 height 51
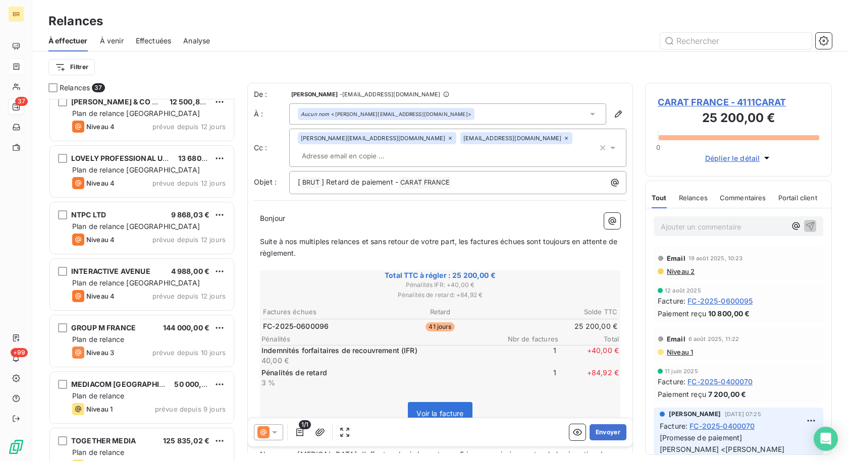
scroll to position [820, 0]
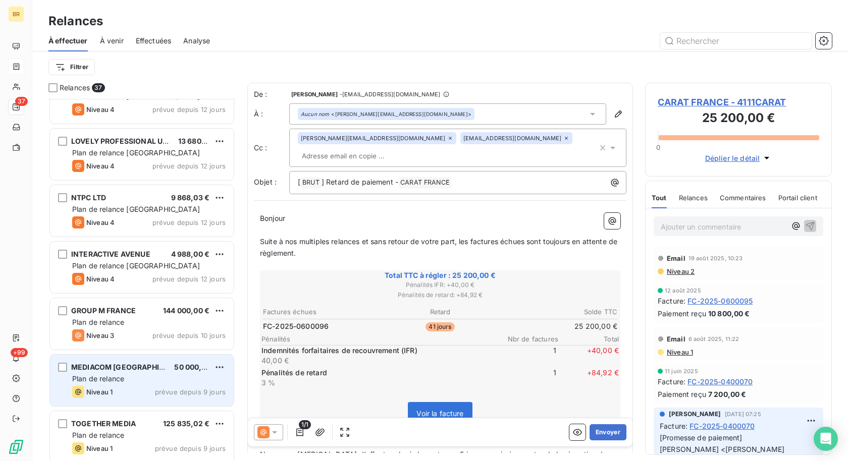
click at [108, 377] on span "Plan de relance" at bounding box center [98, 378] width 52 height 9
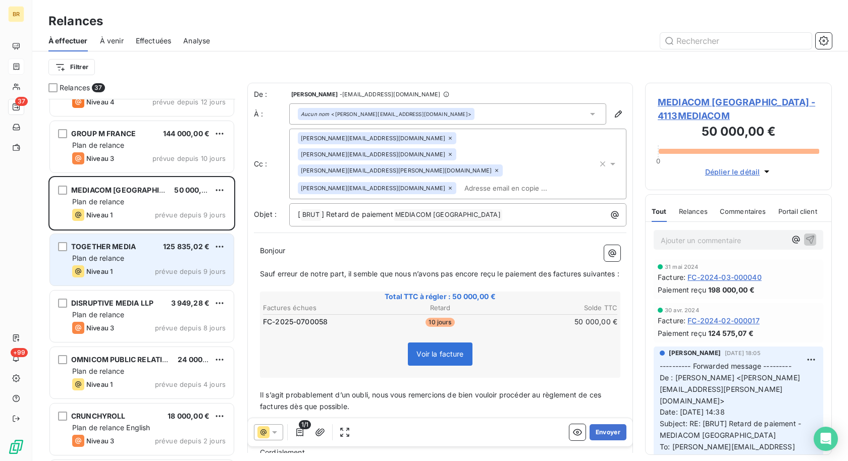
scroll to position [1026, 0]
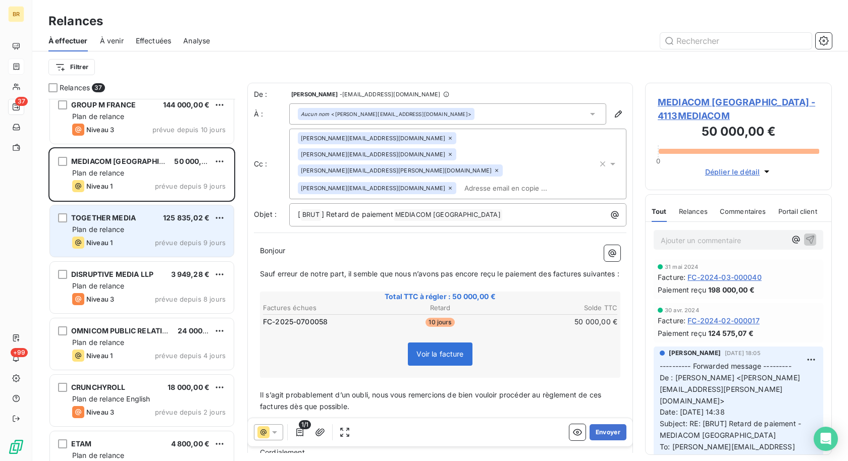
click at [155, 219] on div "TOGETHER MEDIA 125 835,02 €" at bounding box center [148, 217] width 153 height 9
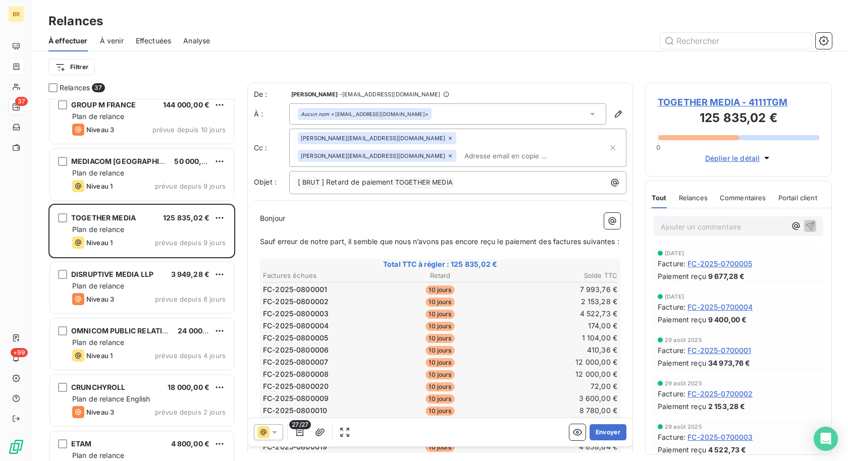
click at [747, 99] on span "TOGETHER MEDIA - 4111TGM" at bounding box center [739, 102] width 162 height 14
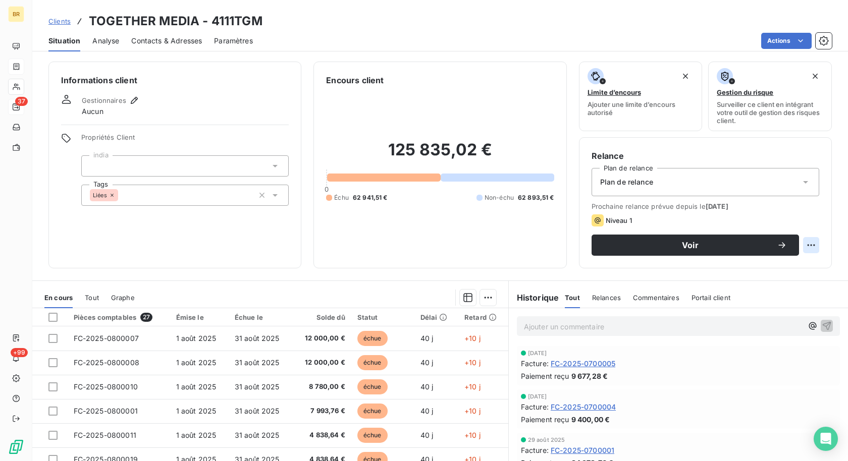
click at [798, 247] on html "BR 37 +99 Clients TOGETHER MEDIA - 4111TGM Situation Analyse Contacts & Adresse…" at bounding box center [424, 230] width 848 height 461
click at [761, 271] on div "Replanifier cette action" at bounding box center [761, 266] width 90 height 16
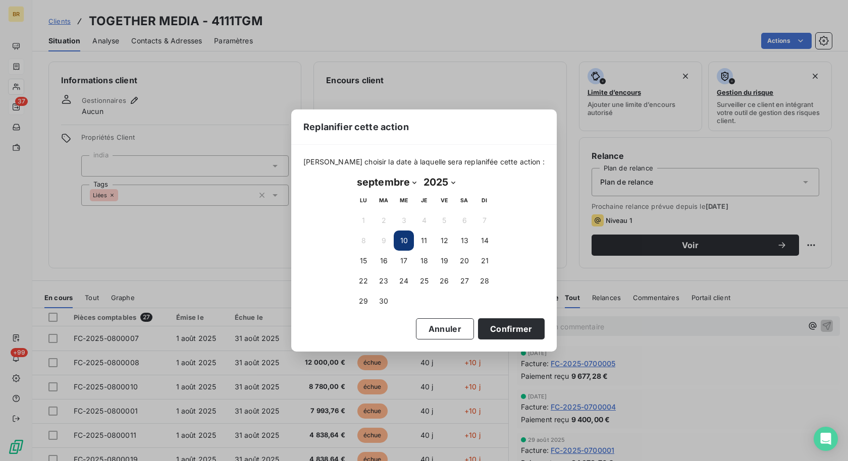
click at [402, 180] on select "janvier février mars avril mai juin juillet août septembre octobre novembre déc…" at bounding box center [386, 182] width 67 height 16
select select "9"
click at [353, 174] on select "janvier février mars avril mai juin juillet août septembre octobre novembre déc…" at bounding box center [386, 182] width 67 height 16
click at [406, 237] on button "8" at bounding box center [404, 241] width 20 height 20
click at [496, 334] on button "Confirmer" at bounding box center [511, 328] width 67 height 21
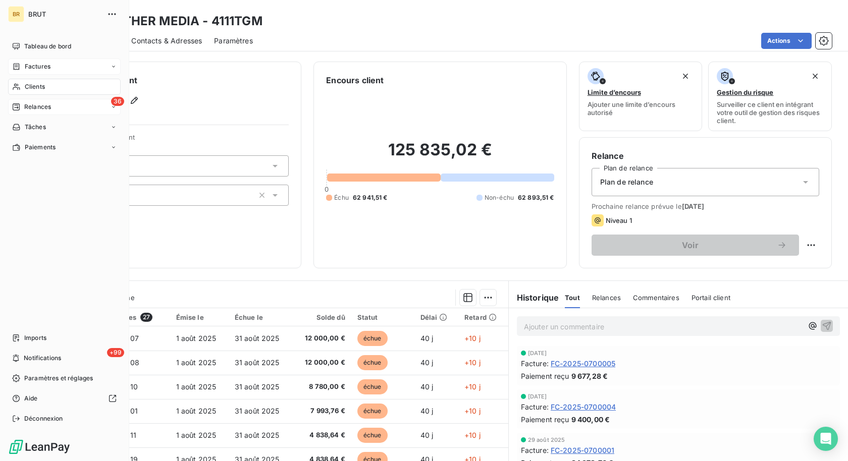
click at [26, 102] on span "Relances" at bounding box center [37, 106] width 27 height 9
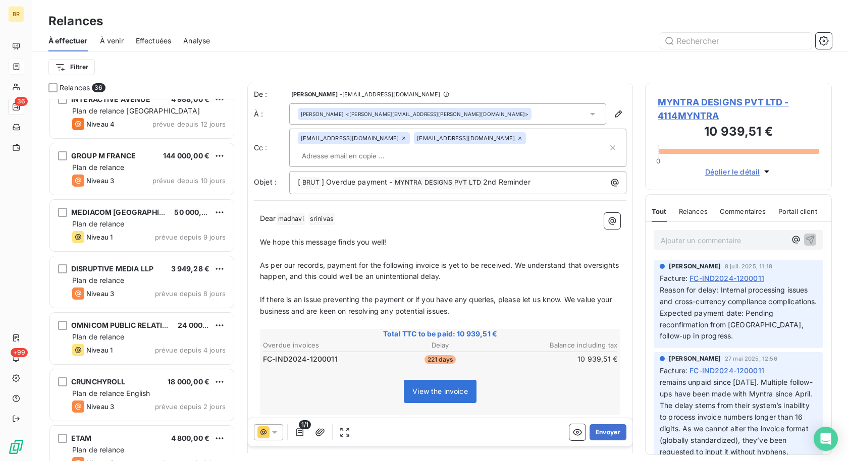
scroll to position [990, 0]
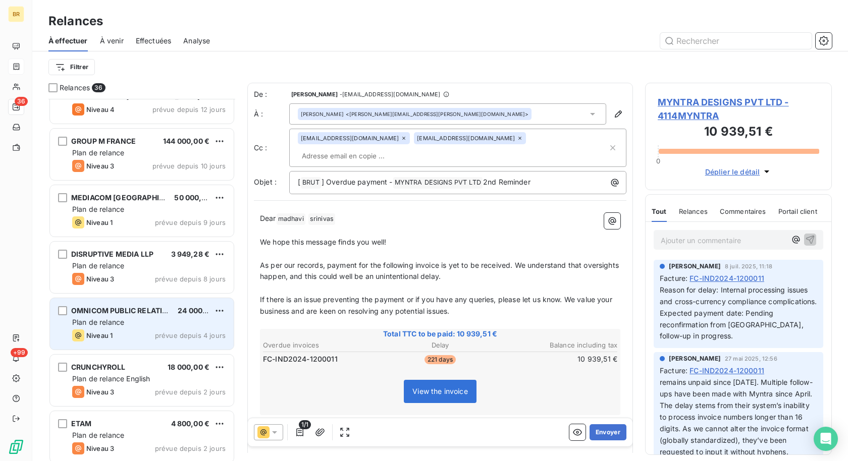
click at [143, 317] on div "Plan de relance" at bounding box center [148, 322] width 153 height 10
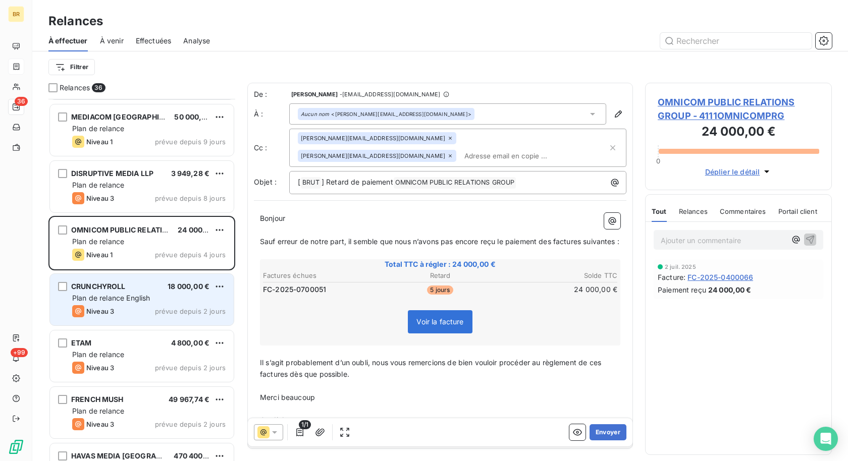
scroll to position [1070, 0]
click at [145, 287] on div "CRUNCHYROLL 18 000,00 €" at bounding box center [148, 287] width 153 height 9
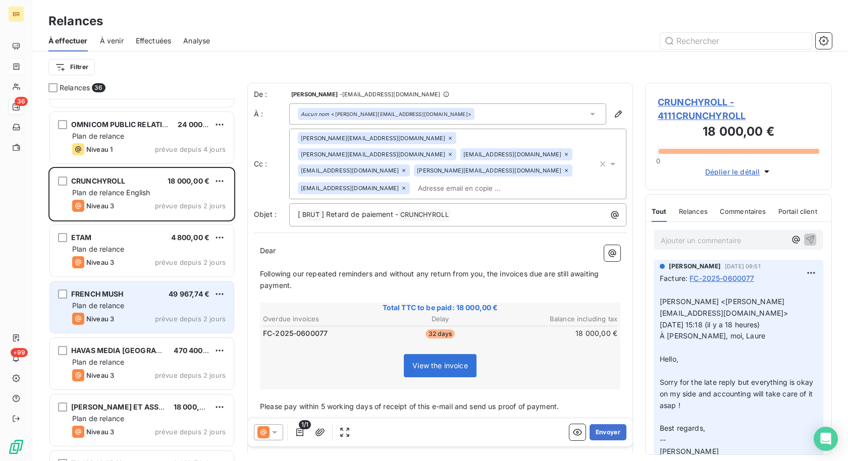
scroll to position [1195, 0]
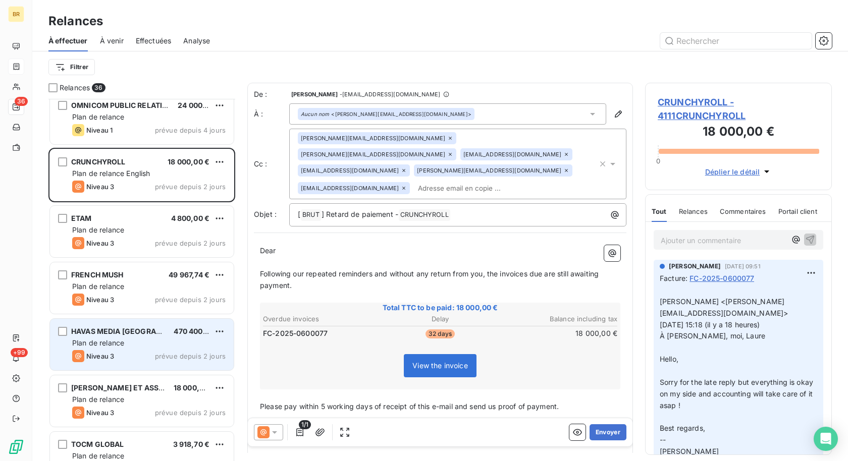
click at [126, 332] on span "HAVAS MEDIA [GEOGRAPHIC_DATA]" at bounding box center [134, 331] width 126 height 9
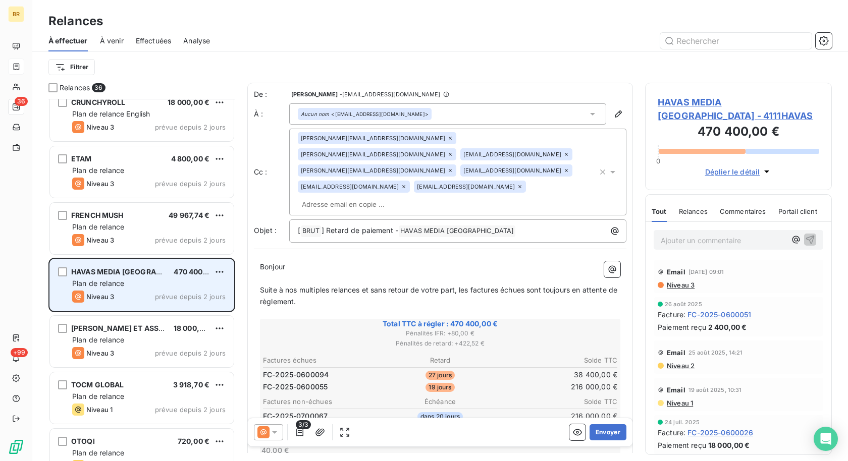
scroll to position [1258, 0]
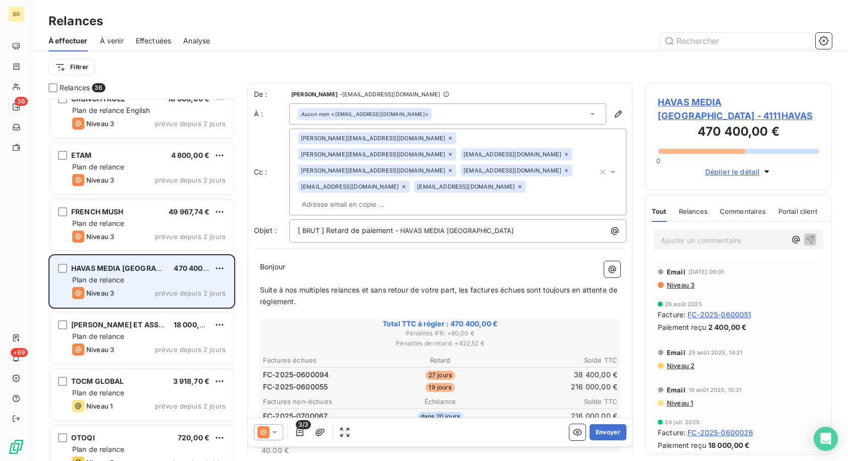
click at [126, 332] on div "Plan de relance" at bounding box center [148, 337] width 153 height 10
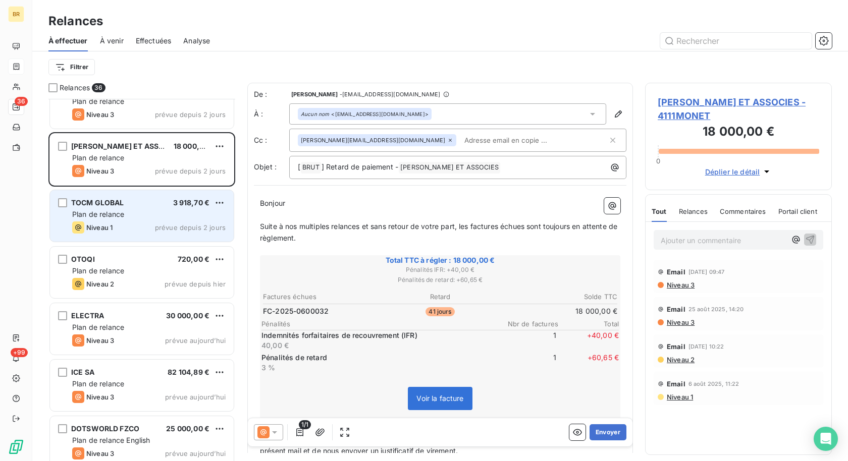
scroll to position [1439, 0]
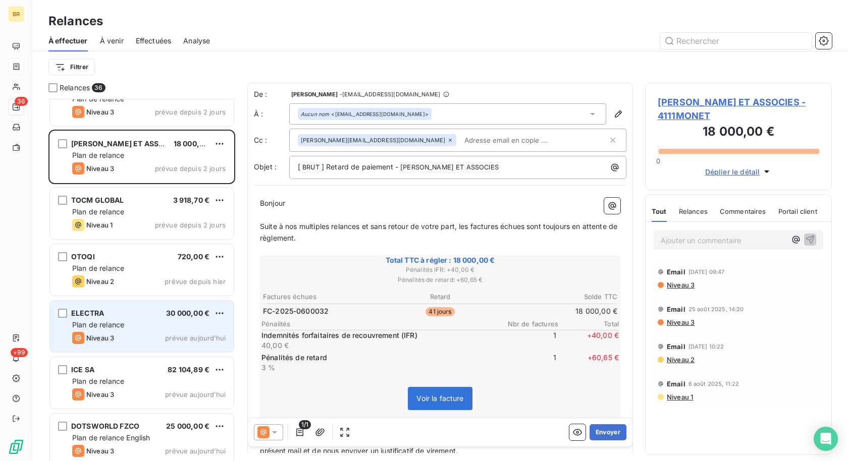
click at [142, 311] on div "ELECTRA 30 000,00 €" at bounding box center [148, 313] width 153 height 9
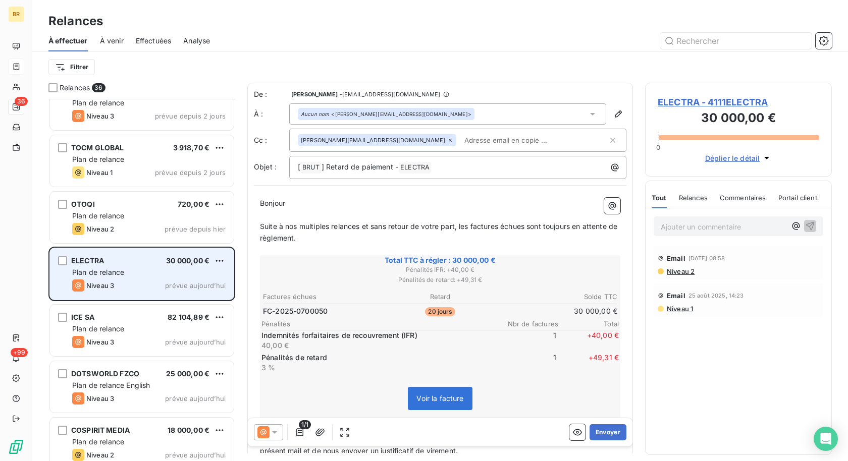
scroll to position [1495, 0]
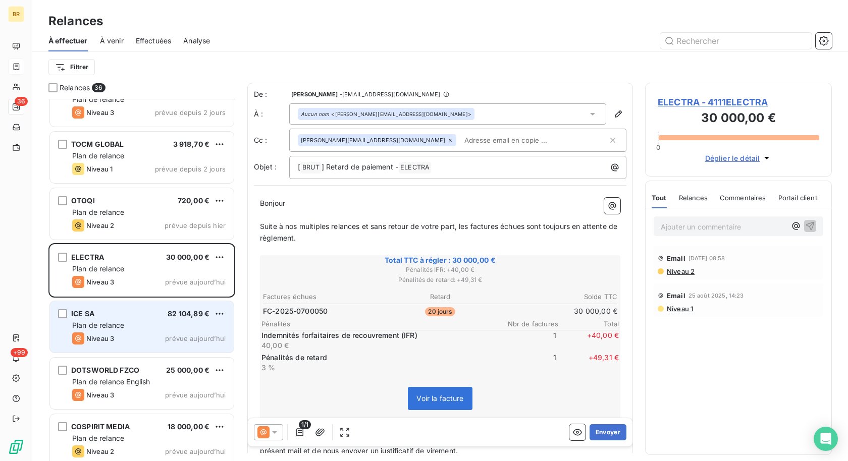
click at [112, 323] on span "Plan de relance" at bounding box center [98, 325] width 52 height 9
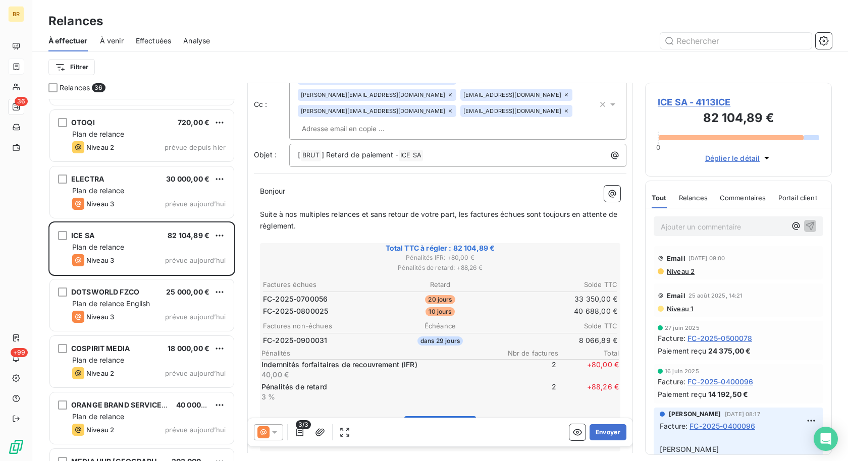
scroll to position [69, 0]
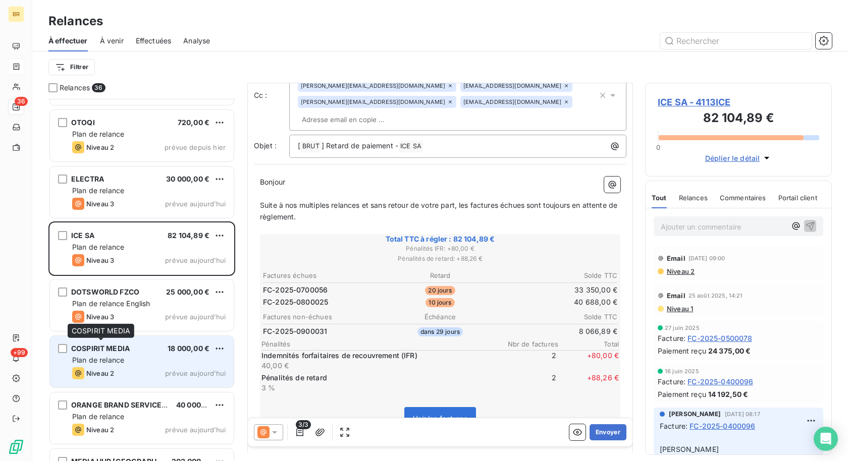
click at [86, 345] on span "COSPIRIT MEDIA" at bounding box center [100, 348] width 59 height 9
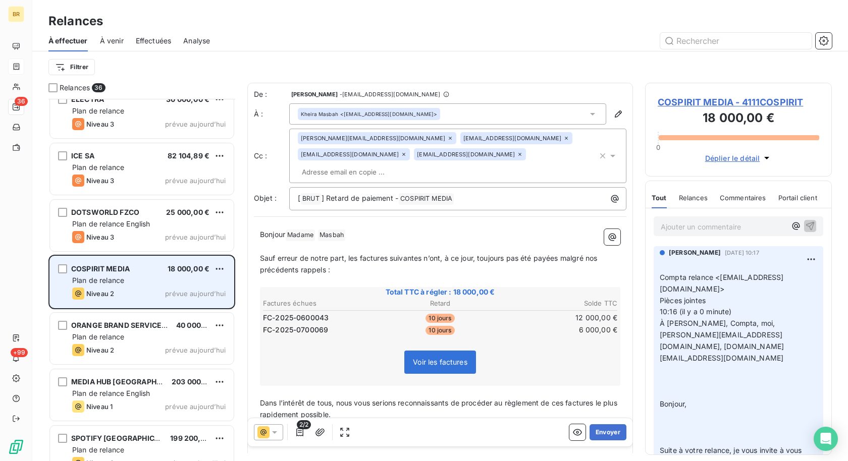
scroll to position [1673, 0]
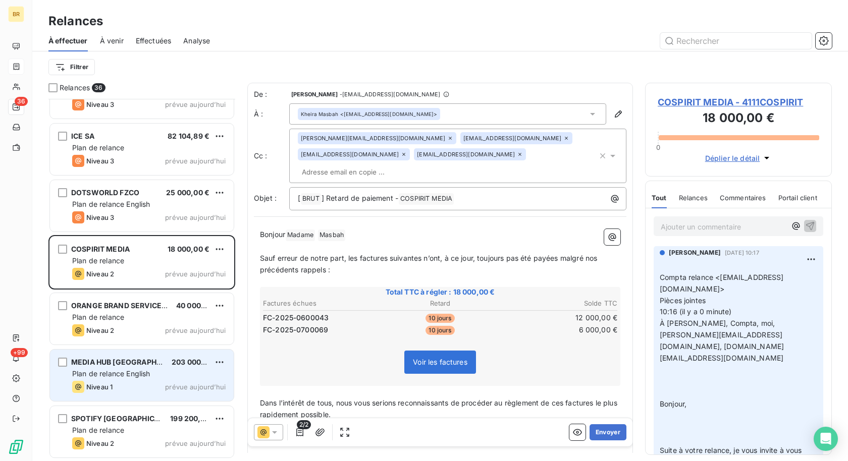
click at [119, 366] on div "MEDIA HUB [GEOGRAPHIC_DATA]" at bounding box center [117, 362] width 92 height 10
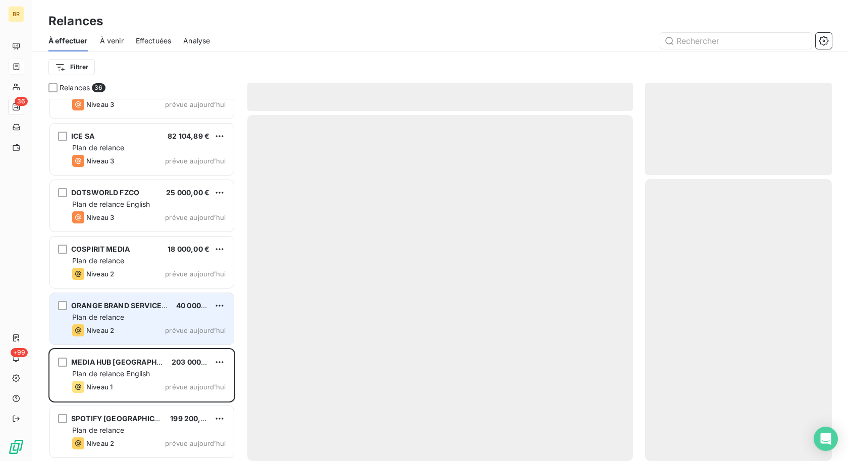
click at [133, 319] on div "Plan de relance" at bounding box center [148, 317] width 153 height 10
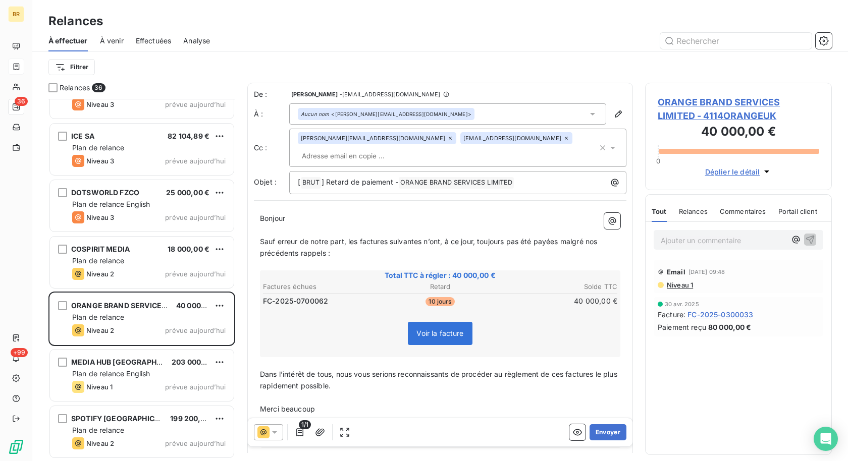
click at [722, 100] on span "ORANGE BRAND SERVICES LIMITED - 4114ORANGEUK" at bounding box center [739, 108] width 162 height 27
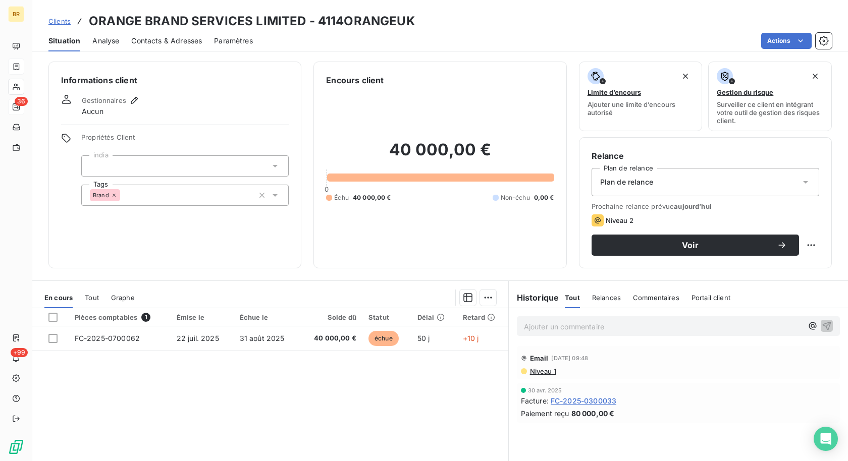
click at [172, 43] on span "Contacts & Adresses" at bounding box center [166, 41] width 71 height 10
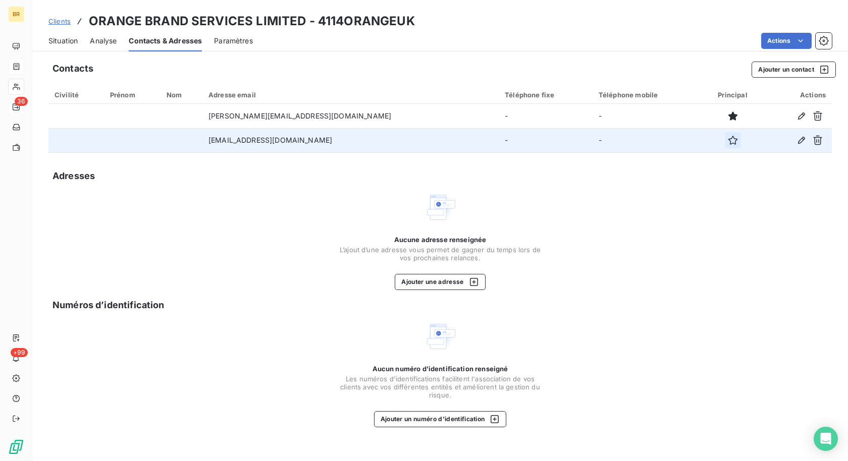
click at [728, 141] on icon "button" at bounding box center [732, 140] width 9 height 9
click at [784, 70] on button "Ajouter un contact" at bounding box center [793, 70] width 84 height 16
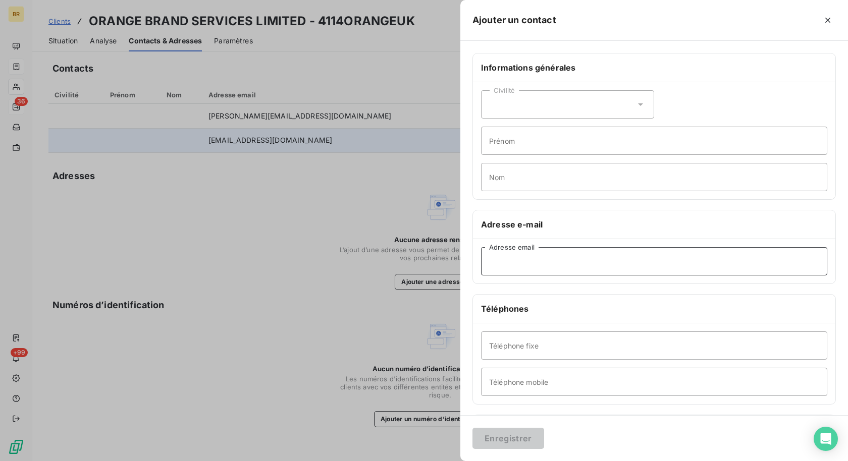
click at [499, 259] on input "Adresse email" at bounding box center [654, 261] width 346 height 28
paste input "pauline.mckenna@orange.com"
type input "pauline.mckenna@orange.com"
click at [504, 437] on button "Enregistrer" at bounding box center [508, 438] width 72 height 21
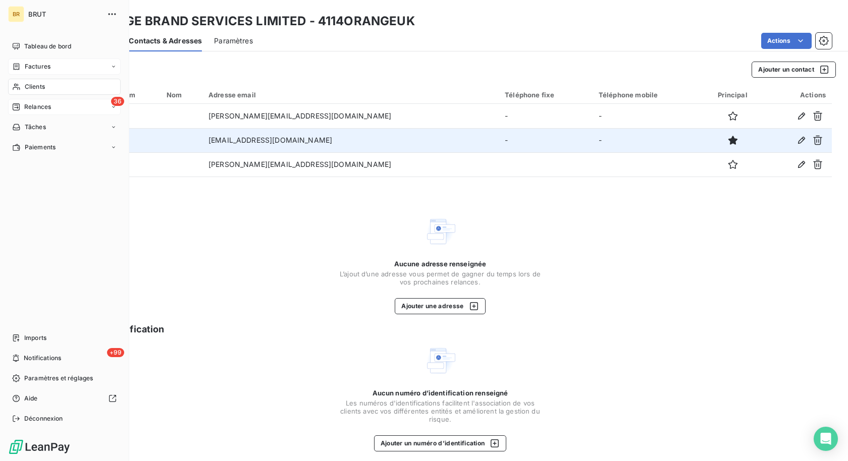
click at [27, 103] on span "Relances" at bounding box center [37, 106] width 27 height 9
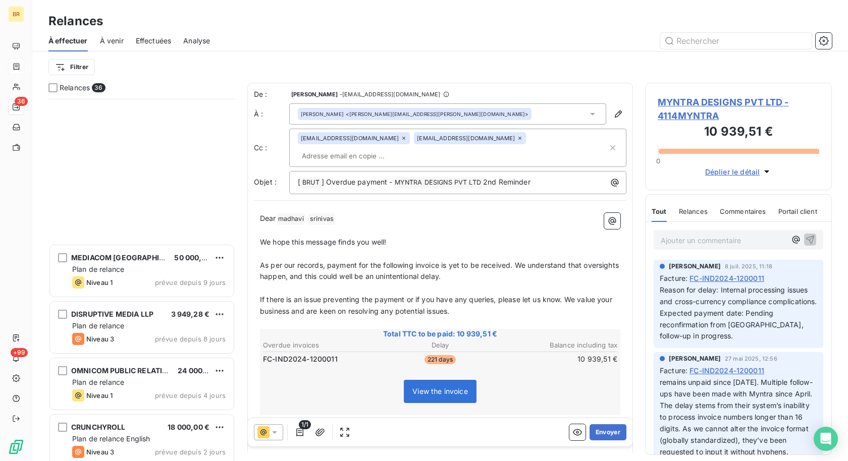
scroll to position [1673, 0]
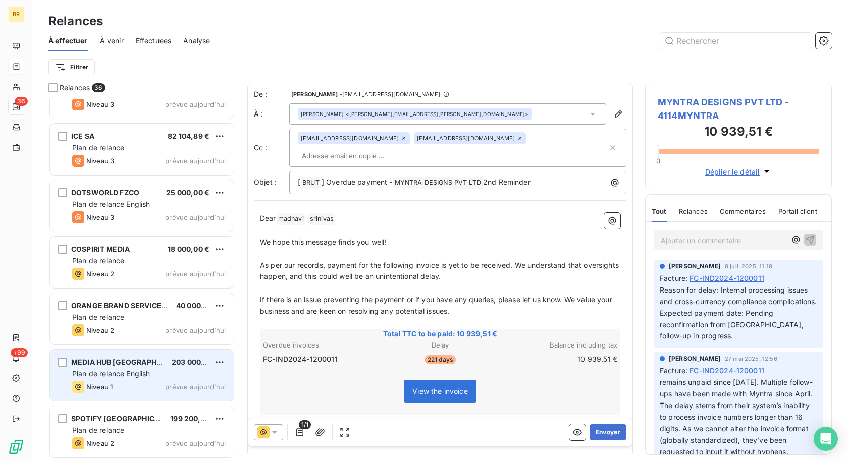
click at [131, 369] on span "Plan de relance English" at bounding box center [111, 373] width 78 height 9
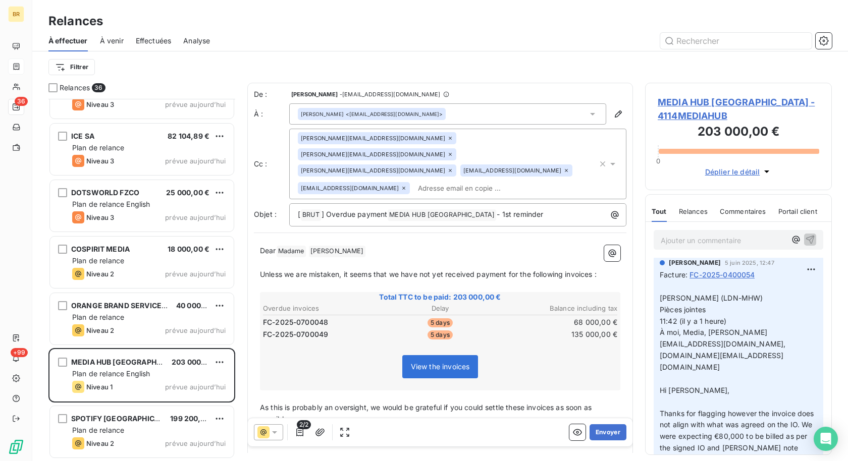
scroll to position [51, 0]
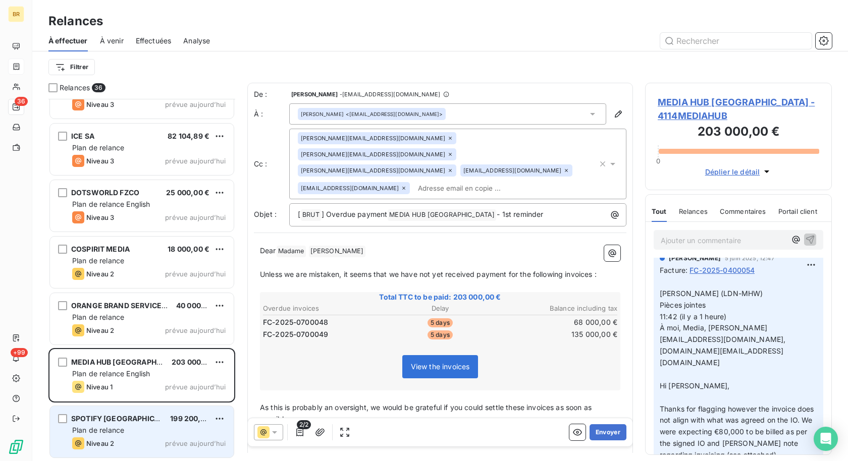
click at [170, 418] on span "199 200,00 €" at bounding box center [193, 418] width 46 height 9
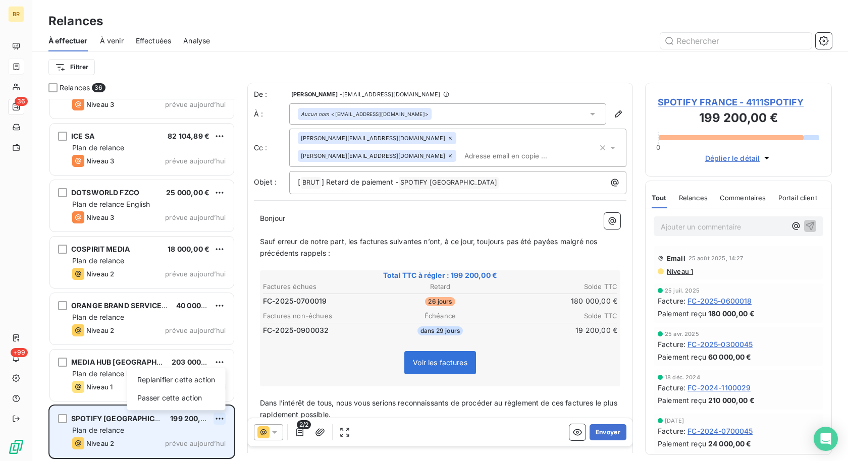
click at [223, 417] on html "BR 36 +99 Relances À effectuer À venir Effectuées Analyse Filtrer Relances 36 O…" at bounding box center [424, 230] width 848 height 461
click at [180, 385] on div "Replanifier cette action" at bounding box center [176, 380] width 90 height 16
select select "8"
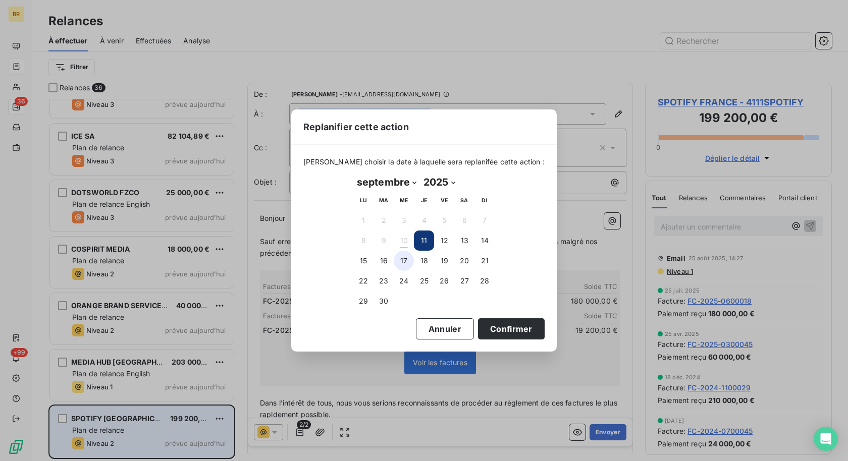
click at [405, 260] on button "17" at bounding box center [404, 261] width 20 height 20
click at [489, 329] on button "Confirmer" at bounding box center [511, 328] width 67 height 21
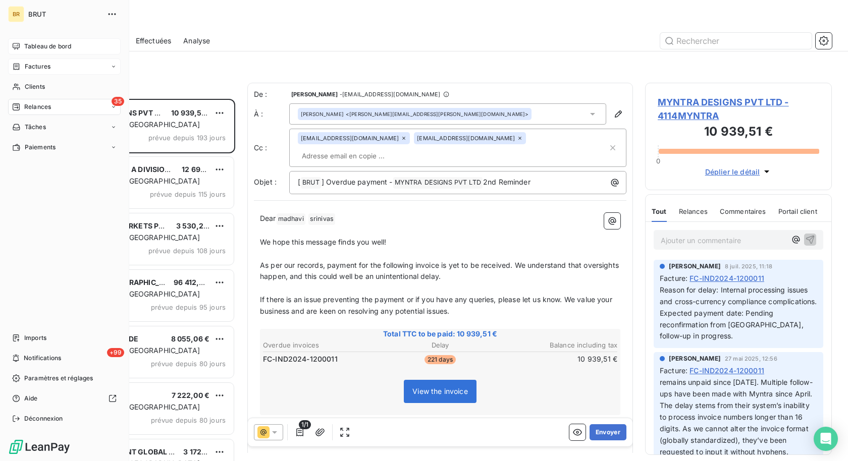
click at [69, 46] on span "Tableau de bord" at bounding box center [47, 46] width 47 height 9
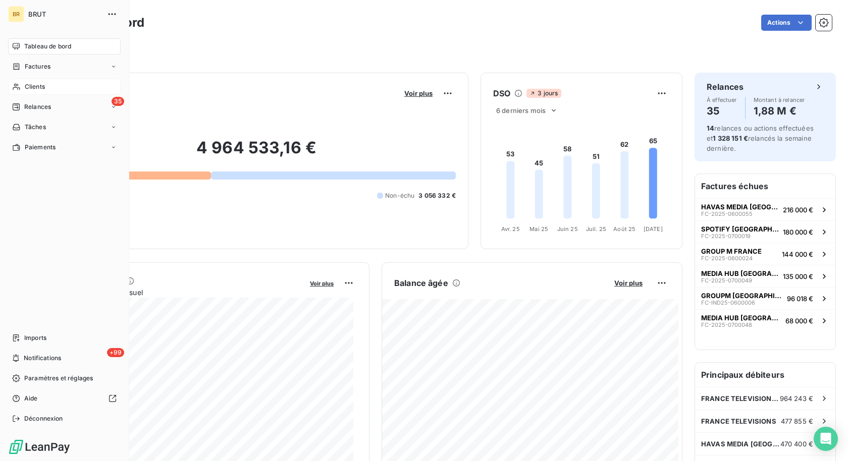
click at [36, 83] on span "Clients" at bounding box center [35, 86] width 20 height 9
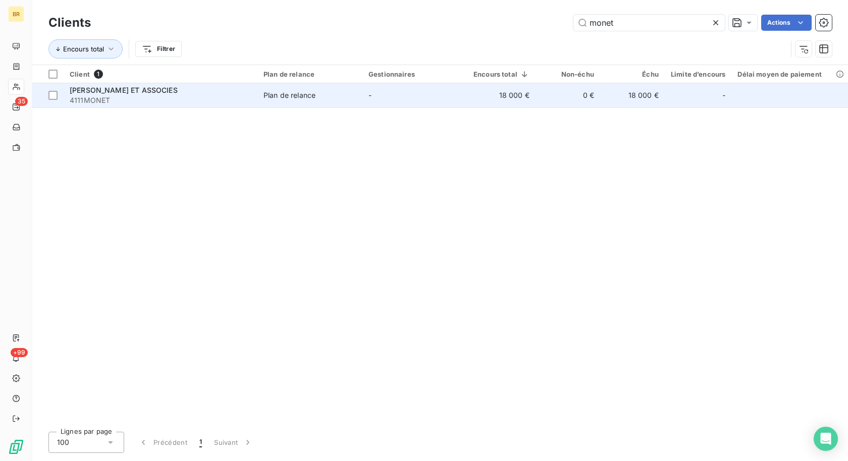
type input "monet"
click at [168, 94] on div "[PERSON_NAME] ET ASSOCIES" at bounding box center [161, 90] width 182 height 10
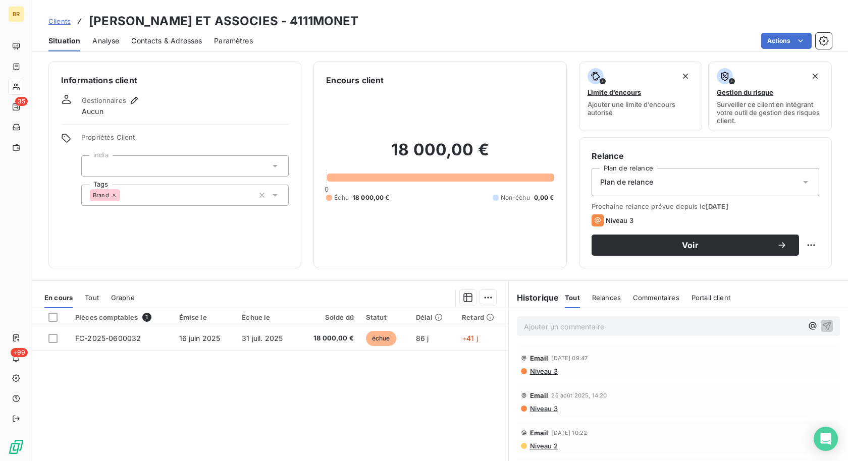
click at [554, 326] on p "Ajouter un commentaire ﻿" at bounding box center [663, 326] width 279 height 13
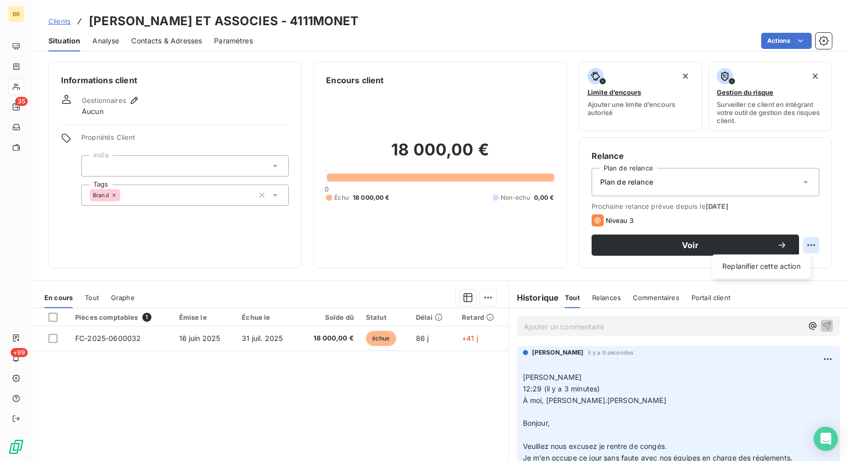
click at [803, 247] on html "BR 35 +99 Clients MONET ET ASSOCIES - 4111MONET Situation Analyse Contacts & Ad…" at bounding box center [424, 230] width 848 height 461
click at [770, 265] on div "Replanifier cette action" at bounding box center [761, 266] width 90 height 16
select select "8"
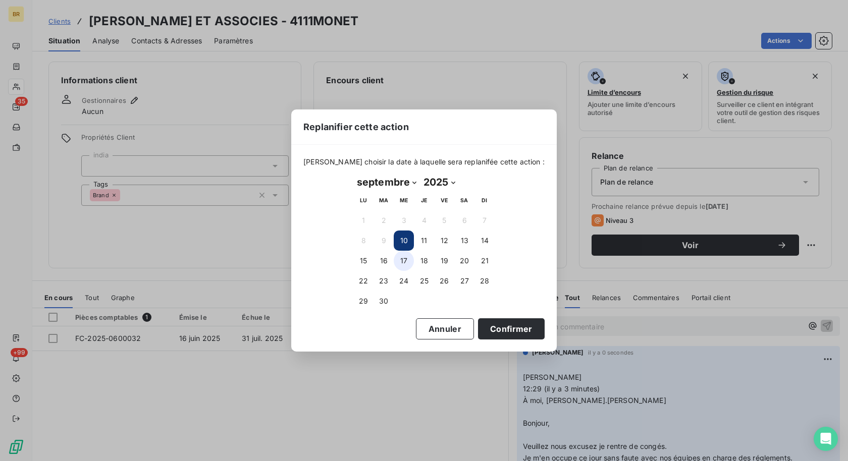
click at [405, 260] on button "17" at bounding box center [404, 261] width 20 height 20
click at [490, 328] on button "Confirmer" at bounding box center [511, 328] width 67 height 21
